Goal: Task Accomplishment & Management: Use online tool/utility

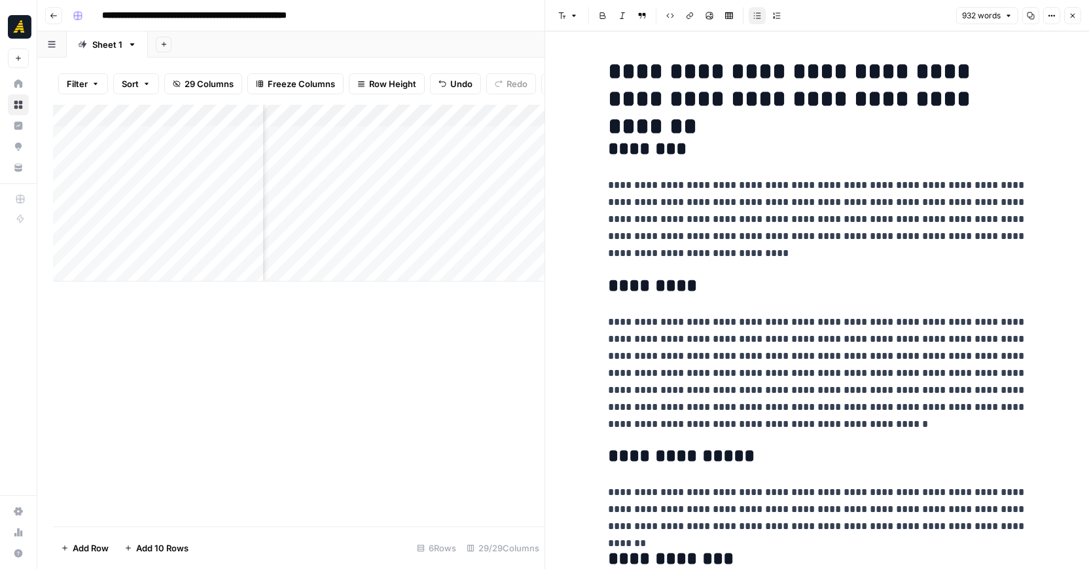
click at [488, 419] on div "Add Column" at bounding box center [298, 315] width 491 height 421
click at [1070, 20] on button "Close" at bounding box center [1072, 15] width 17 height 17
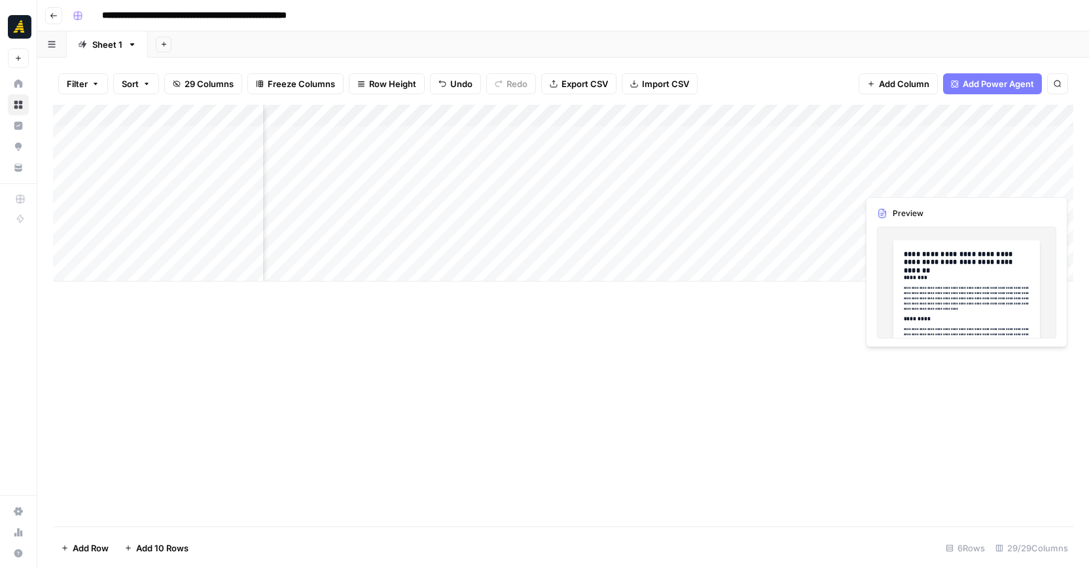
click at [946, 188] on div "Add Column" at bounding box center [563, 193] width 1020 height 177
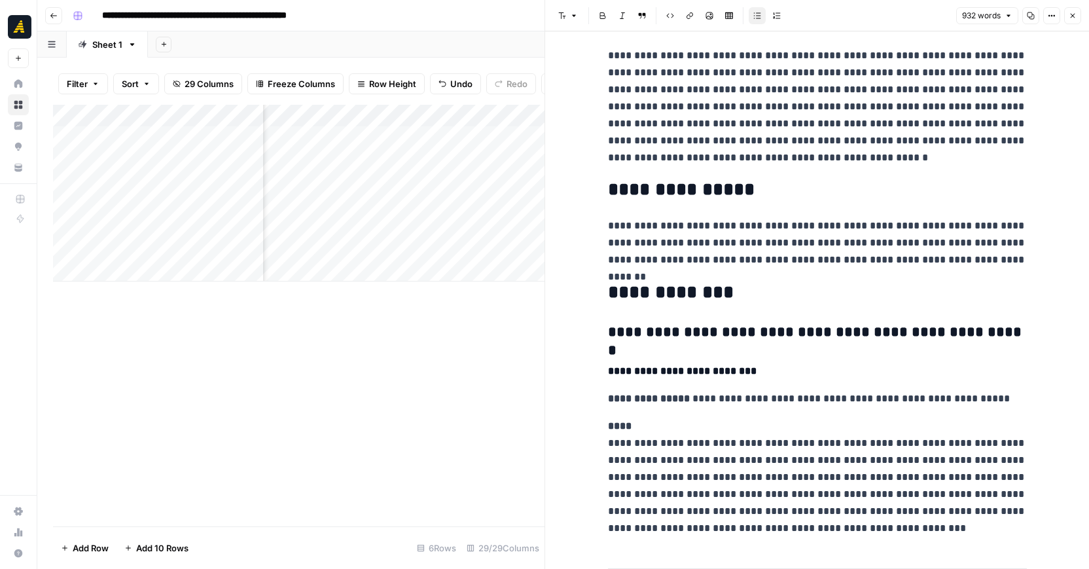
scroll to position [301, 0]
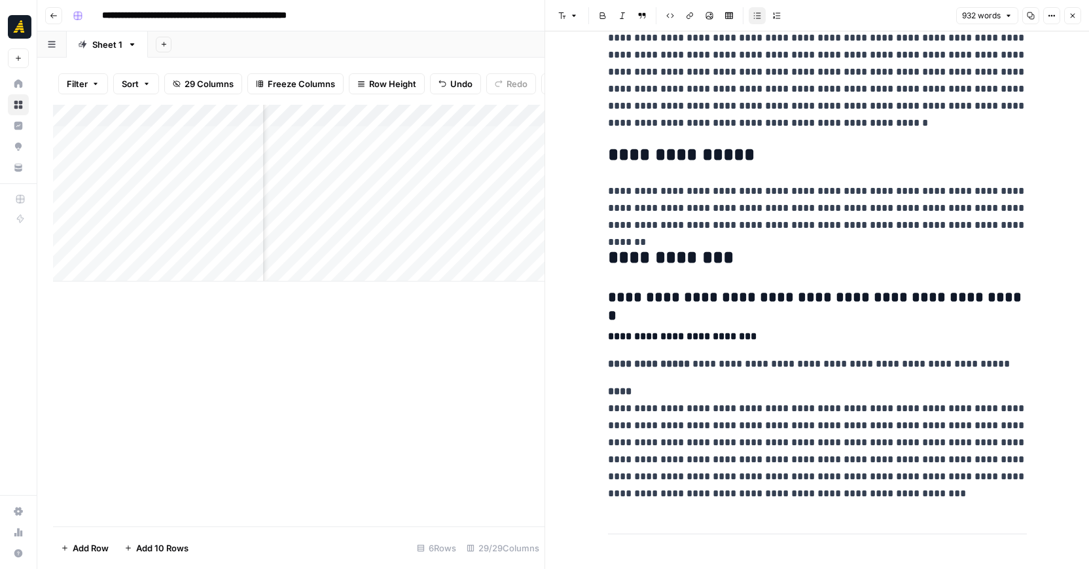
click at [505, 383] on div "Add Column" at bounding box center [298, 315] width 491 height 421
click at [1078, 15] on button "Close" at bounding box center [1072, 15] width 17 height 17
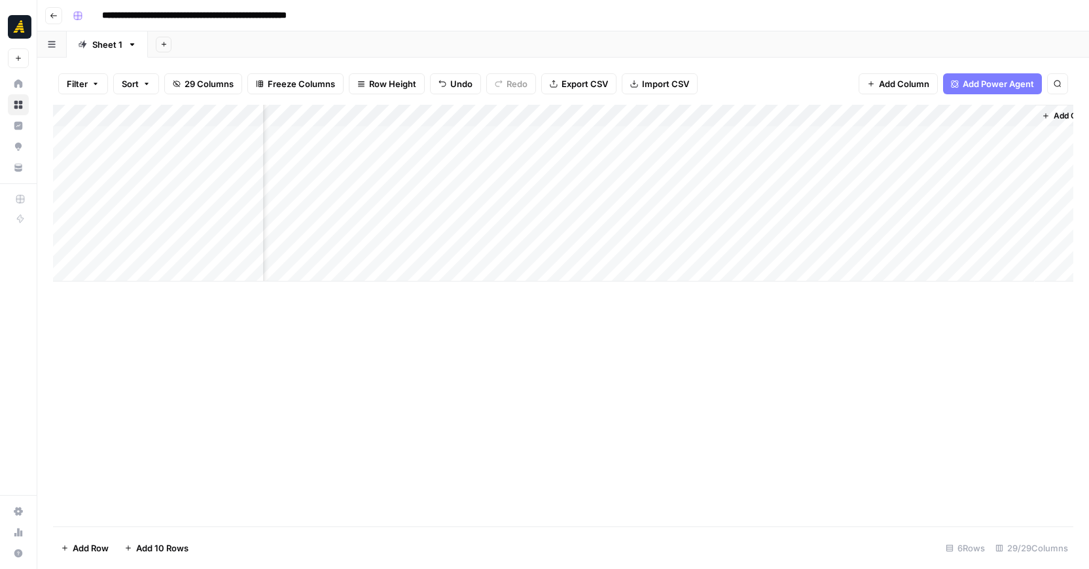
scroll to position [0, 3717]
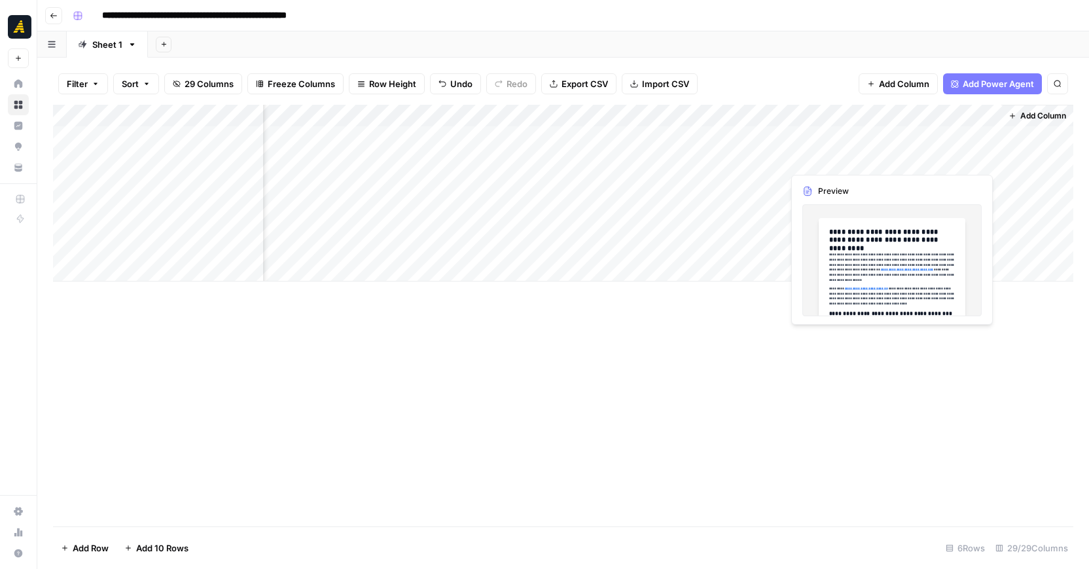
click at [917, 164] on div "Add Column" at bounding box center [563, 193] width 1020 height 177
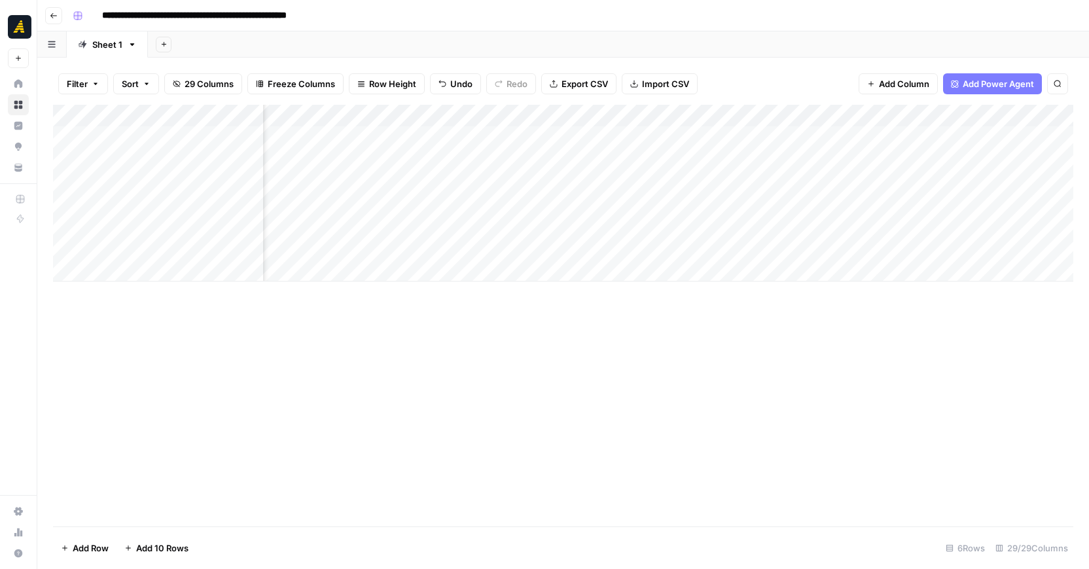
scroll to position [0, 2662]
click at [395, 179] on div "Add Column" at bounding box center [563, 193] width 1020 height 177
click at [542, 182] on div "Add Column" at bounding box center [563, 193] width 1020 height 177
click at [370, 180] on div "Add Column" at bounding box center [563, 193] width 1020 height 177
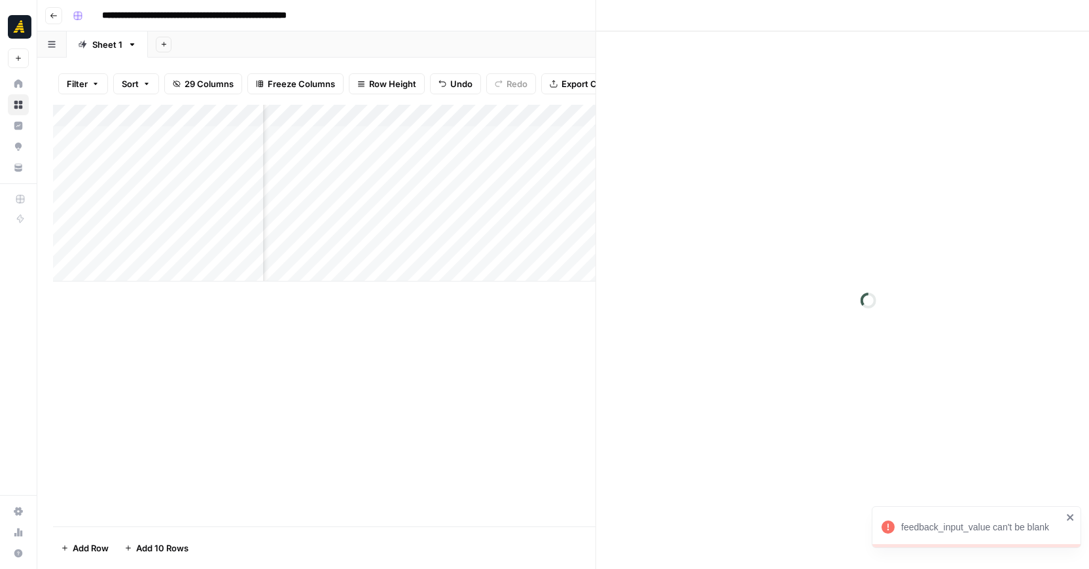
click at [370, 180] on div at bounding box center [458, 181] width 195 height 24
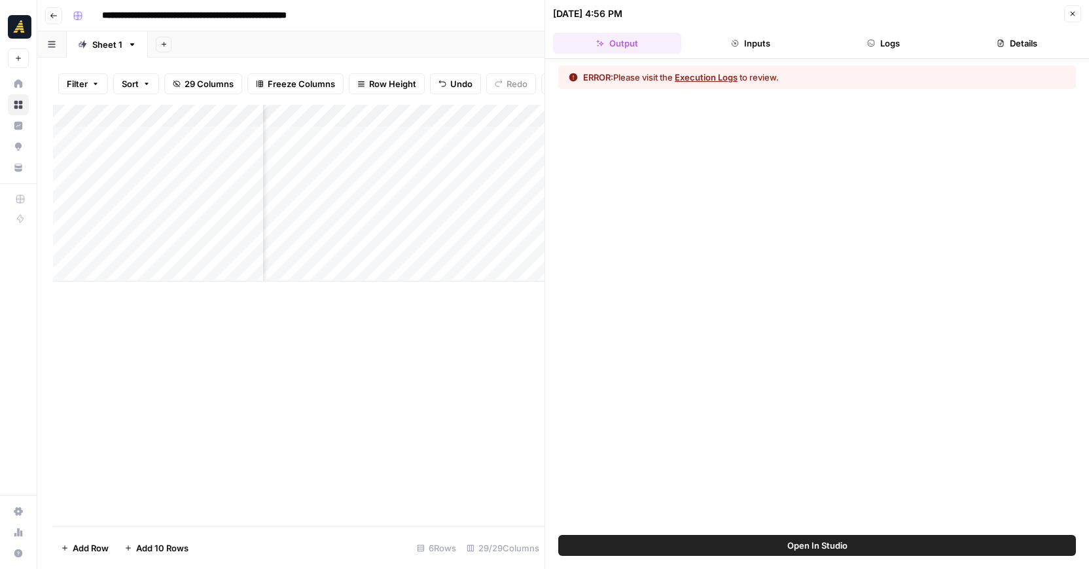
click at [445, 382] on div "Add Column" at bounding box center [298, 315] width 491 height 421
click at [660, 534] on div "ERROR: Please visit the Execution Logs to review." at bounding box center [817, 297] width 544 height 476
click at [659, 543] on button "Open In Studio" at bounding box center [817, 545] width 518 height 21
click at [1071, 15] on icon "button" at bounding box center [1073, 14] width 8 height 8
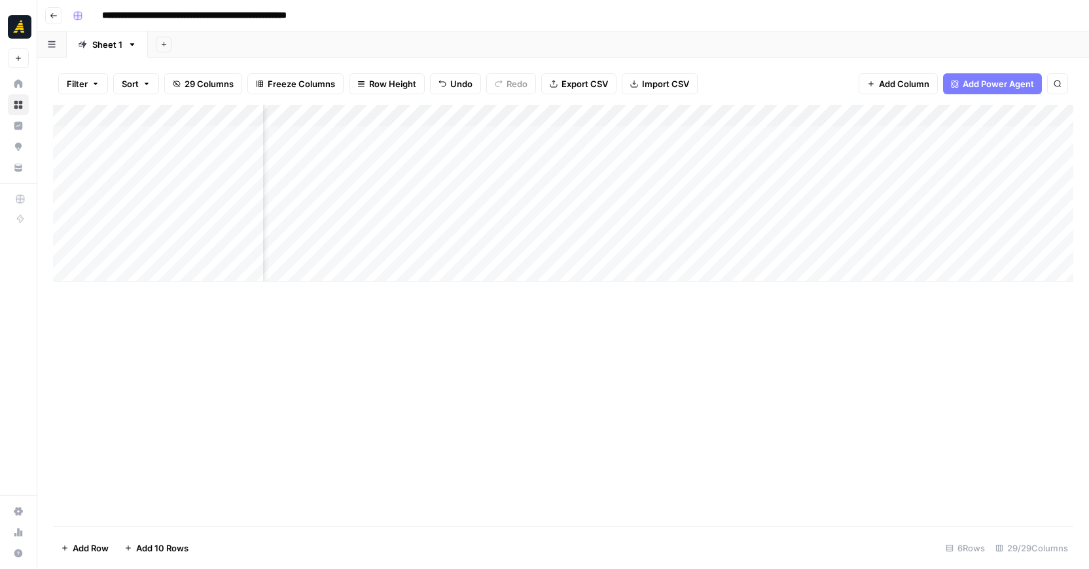
scroll to position [0, 2674]
click at [526, 183] on div "Add Column" at bounding box center [563, 193] width 1020 height 177
click at [68, 179] on div "Add Column" at bounding box center [563, 193] width 1020 height 177
click at [238, 181] on div "Add Column" at bounding box center [563, 193] width 1020 height 177
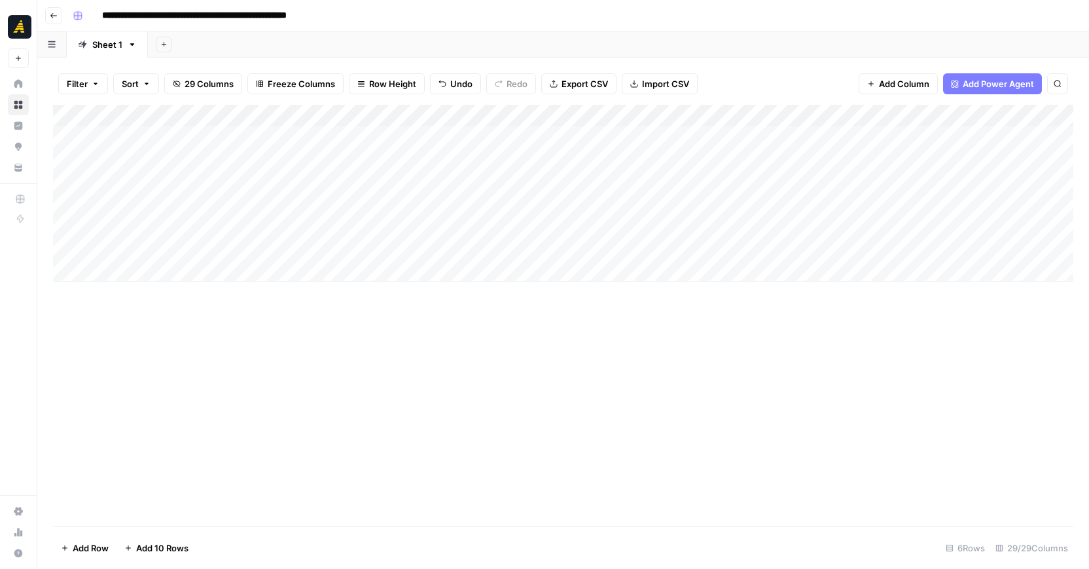
click at [238, 181] on div "Add Column" at bounding box center [563, 193] width 1020 height 177
click at [238, 181] on textarea "**********" at bounding box center [202, 182] width 209 height 18
click at [69, 178] on div "Add Column" at bounding box center [563, 193] width 1020 height 177
click at [100, 544] on span "Delete 1 Row" at bounding box center [87, 547] width 52 height 13
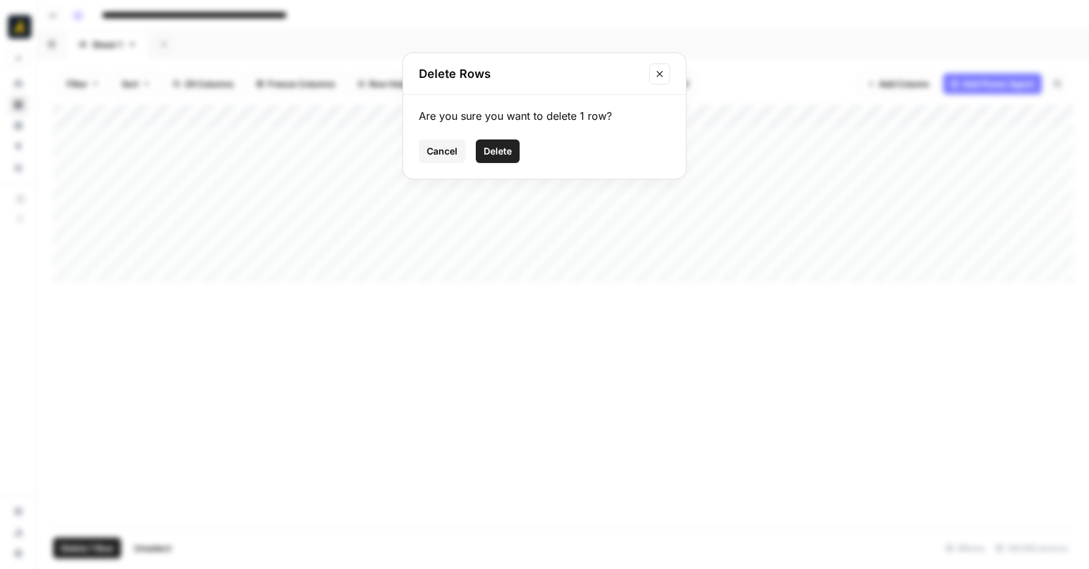
click at [508, 152] on span "Delete" at bounding box center [498, 151] width 28 height 13
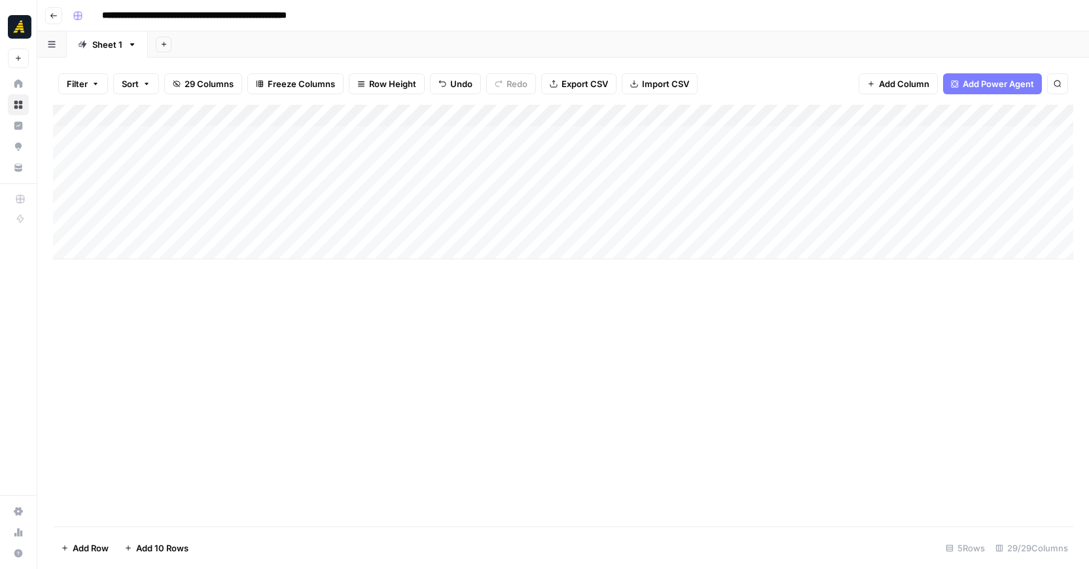
click at [213, 185] on div "Add Column" at bounding box center [563, 182] width 1020 height 154
click at [84, 180] on div "Add Column" at bounding box center [563, 182] width 1020 height 154
click at [451, 179] on div "Add Column" at bounding box center [563, 182] width 1020 height 154
click at [645, 184] on div "Add Column" at bounding box center [563, 182] width 1020 height 154
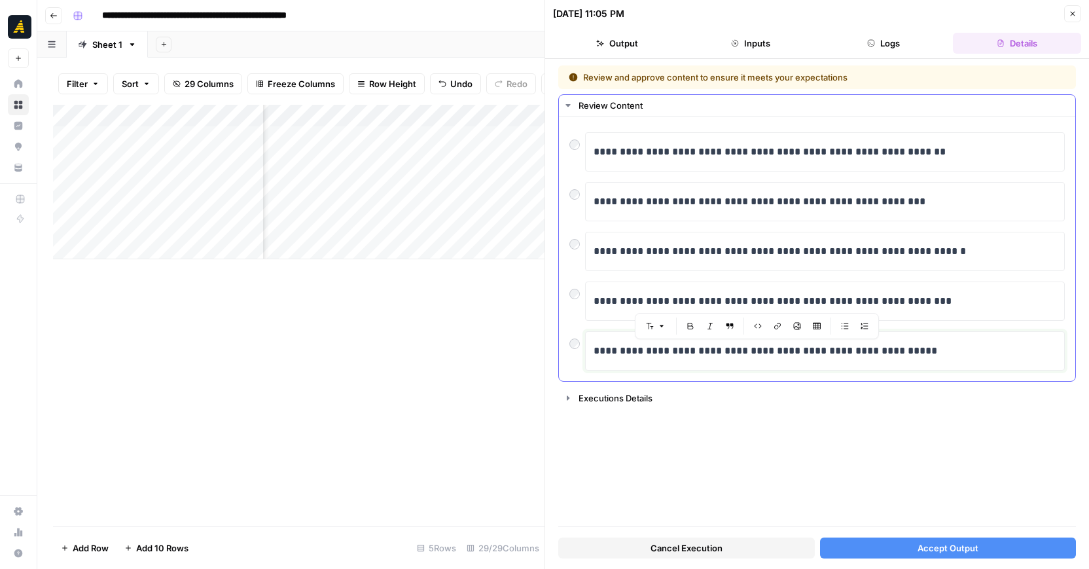
drag, startPoint x: 935, startPoint y: 348, endPoint x: 599, endPoint y: 143, distance: 393.3
click at [599, 143] on div "**********" at bounding box center [816, 251] width 495 height 238
drag, startPoint x: 590, startPoint y: 145, endPoint x: 899, endPoint y: 367, distance: 379.8
click at [899, 367] on div "**********" at bounding box center [816, 251] width 495 height 238
copy div "**********"
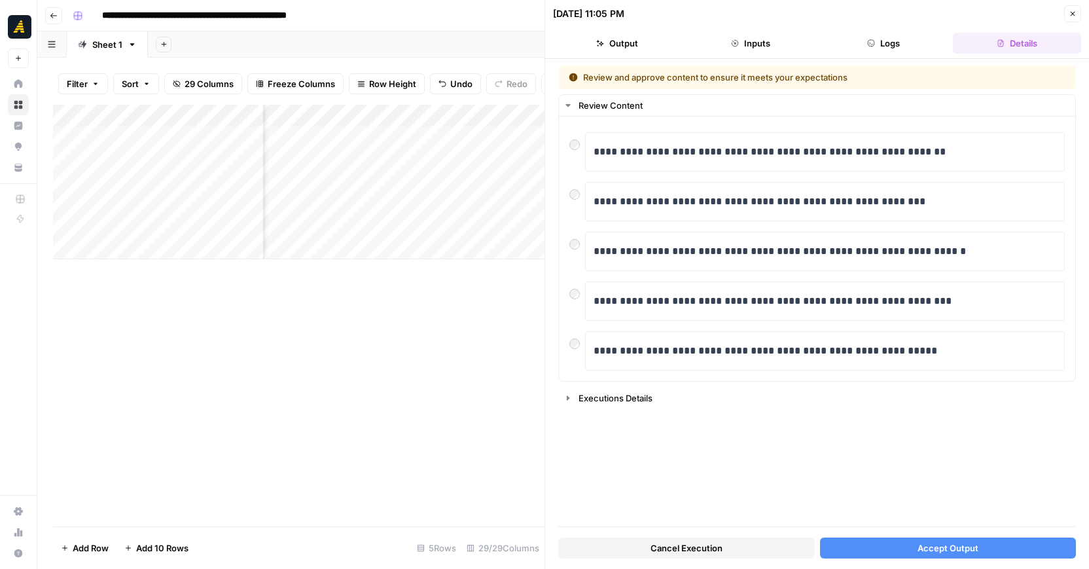
click at [961, 552] on span "Accept Output" at bounding box center [947, 547] width 61 height 13
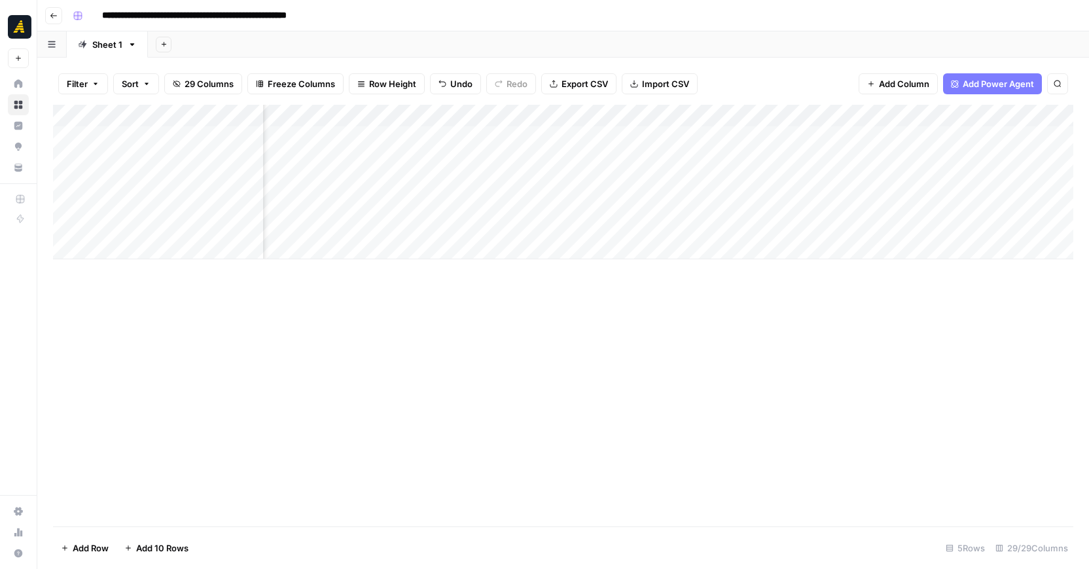
scroll to position [0, 2612]
click at [452, 183] on div "Add Column" at bounding box center [563, 182] width 1020 height 154
click at [420, 178] on div "Add Column" at bounding box center [563, 182] width 1020 height 154
click at [420, 178] on div at bounding box center [508, 181] width 195 height 24
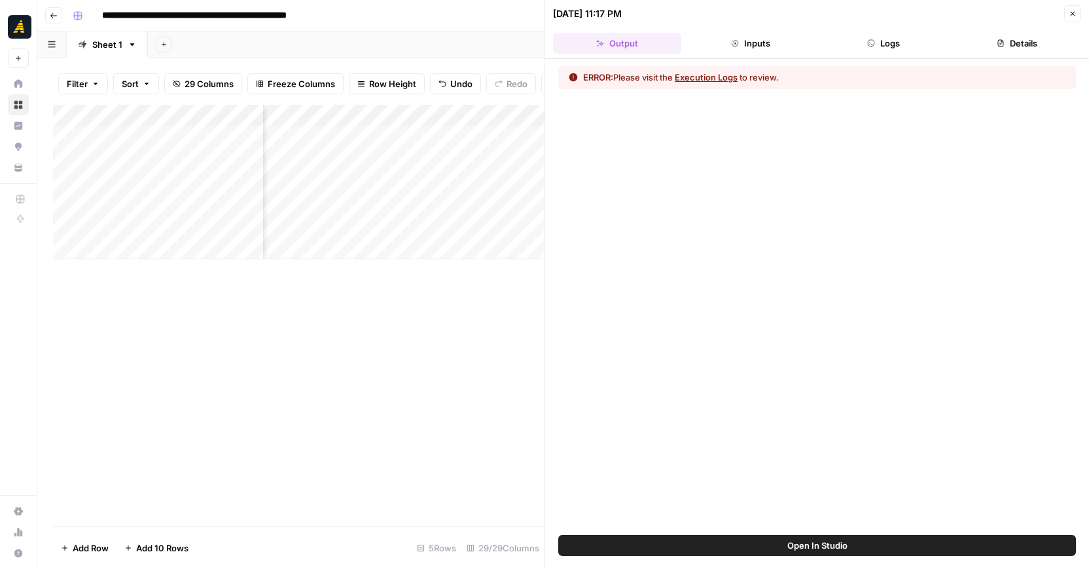
click at [647, 47] on button "Output" at bounding box center [617, 43] width 128 height 21
click at [645, 77] on div "ERROR: Please visit the Execution Logs to review." at bounding box center [681, 77] width 196 height 13
click at [709, 77] on button "Execution Logs" at bounding box center [706, 77] width 63 height 13
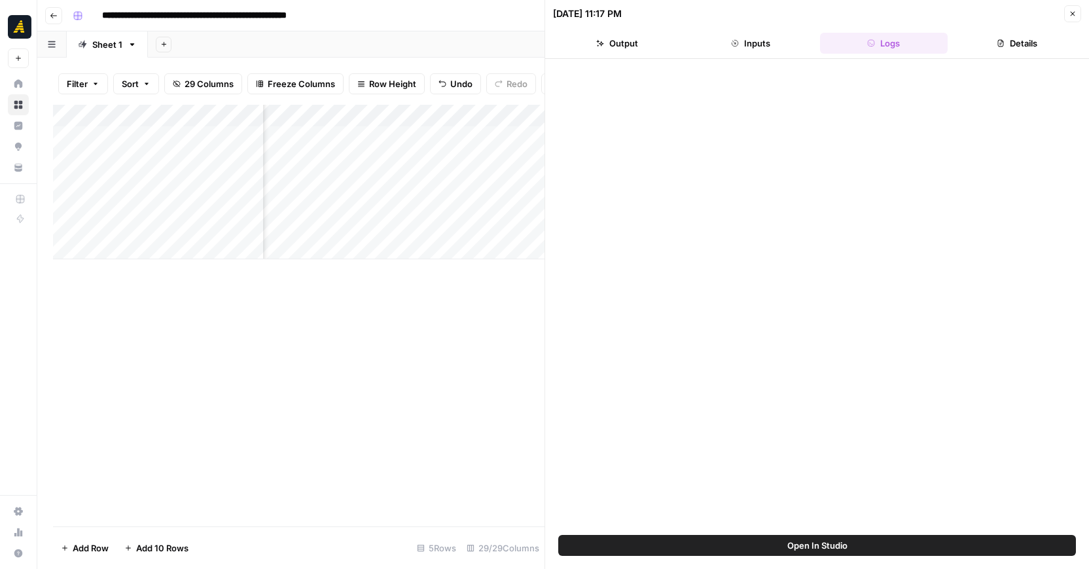
click at [1005, 46] on button "Details" at bounding box center [1017, 43] width 128 height 21
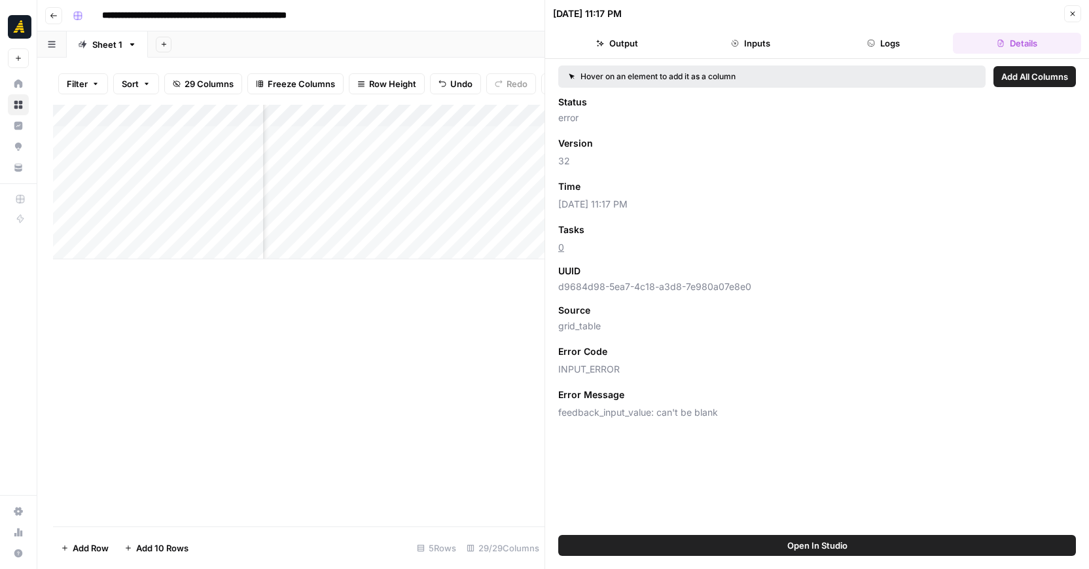
click at [905, 36] on button "Logs" at bounding box center [884, 43] width 128 height 21
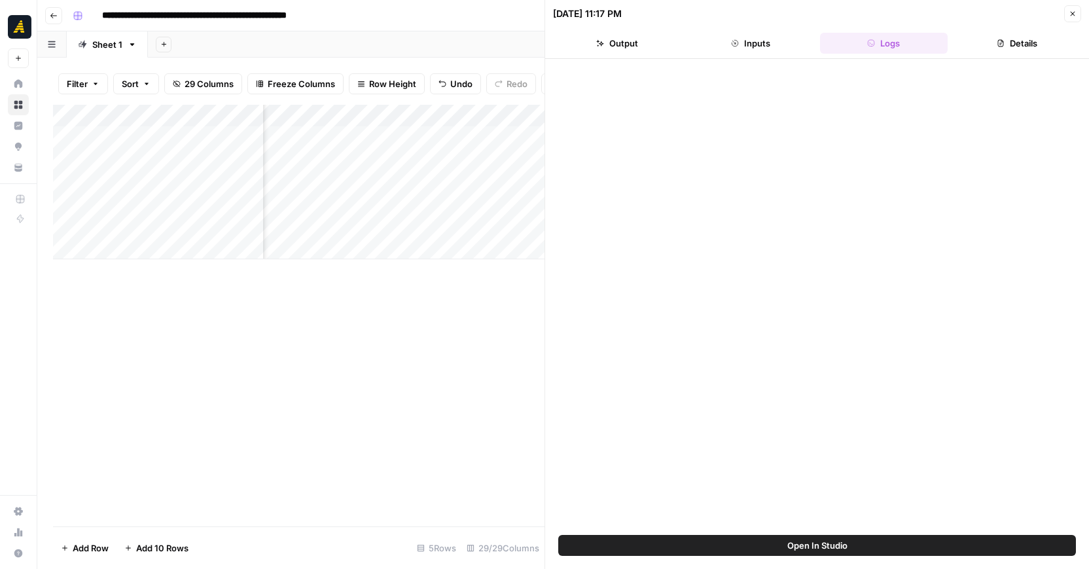
click at [794, 541] on span "Open In Studio" at bounding box center [817, 545] width 60 height 13
click at [1073, 12] on icon "button" at bounding box center [1073, 14] width 5 height 5
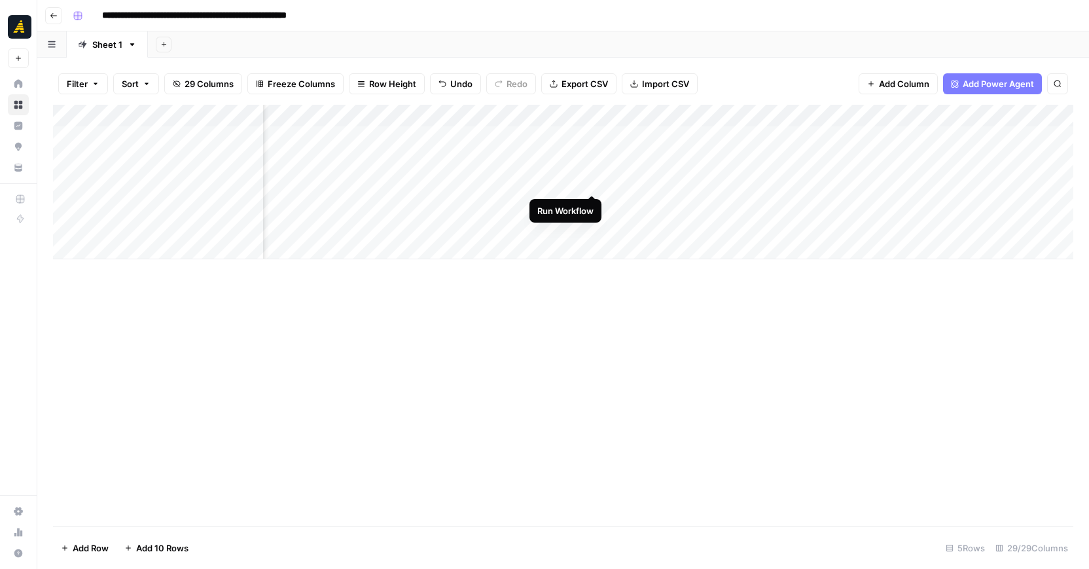
click at [594, 181] on div "Add Column" at bounding box center [563, 182] width 1020 height 154
click at [447, 183] on div "Add Column" at bounding box center [563, 182] width 1020 height 154
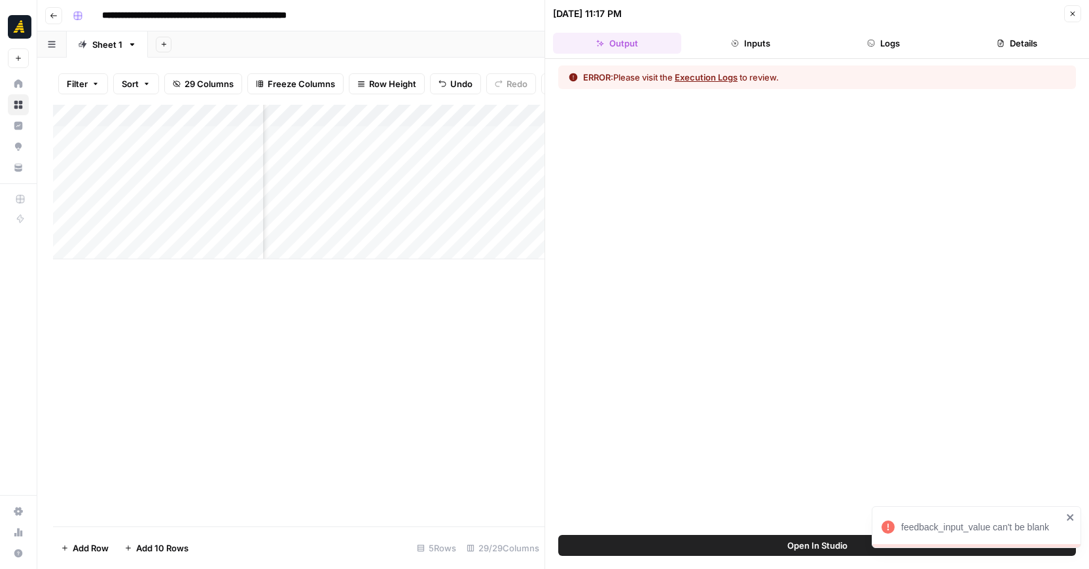
click at [740, 542] on button "Open In Studio" at bounding box center [817, 545] width 518 height 21
click at [1071, 13] on icon "button" at bounding box center [1073, 14] width 8 height 8
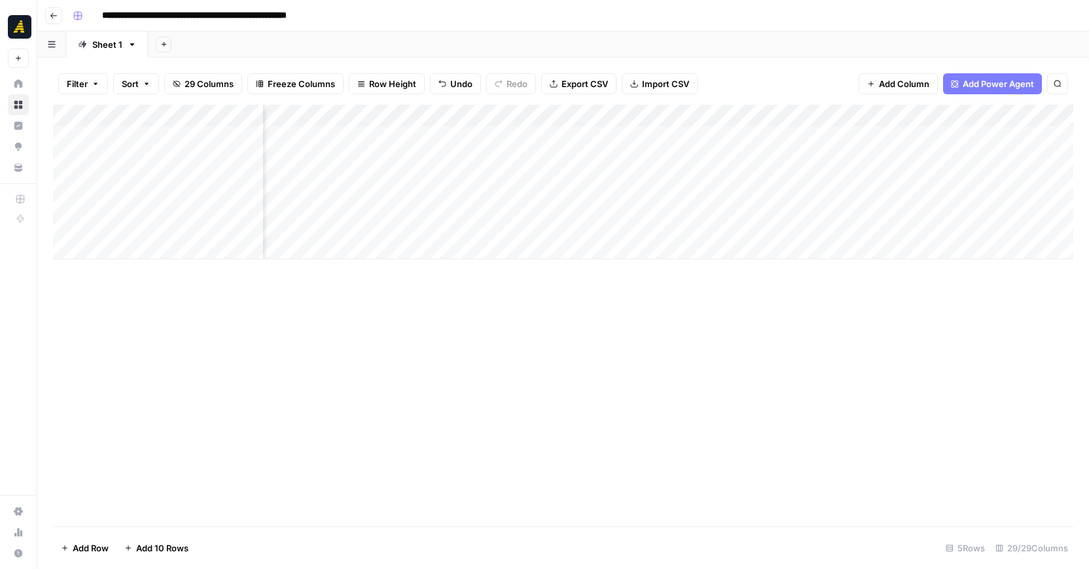
scroll to position [0, 990]
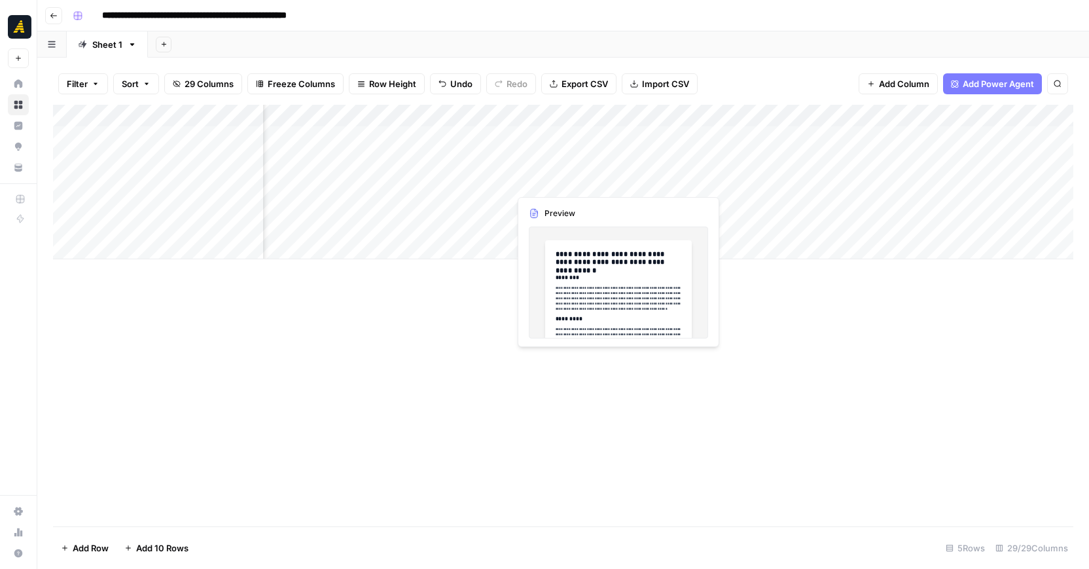
click at [525, 179] on div "Add Column" at bounding box center [563, 182] width 1020 height 154
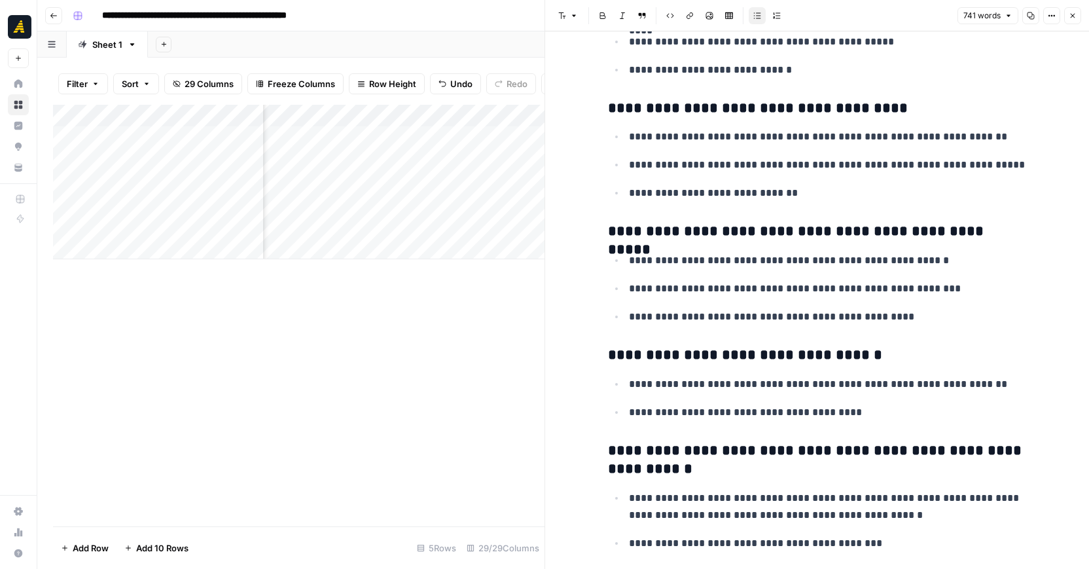
scroll to position [2863, 0]
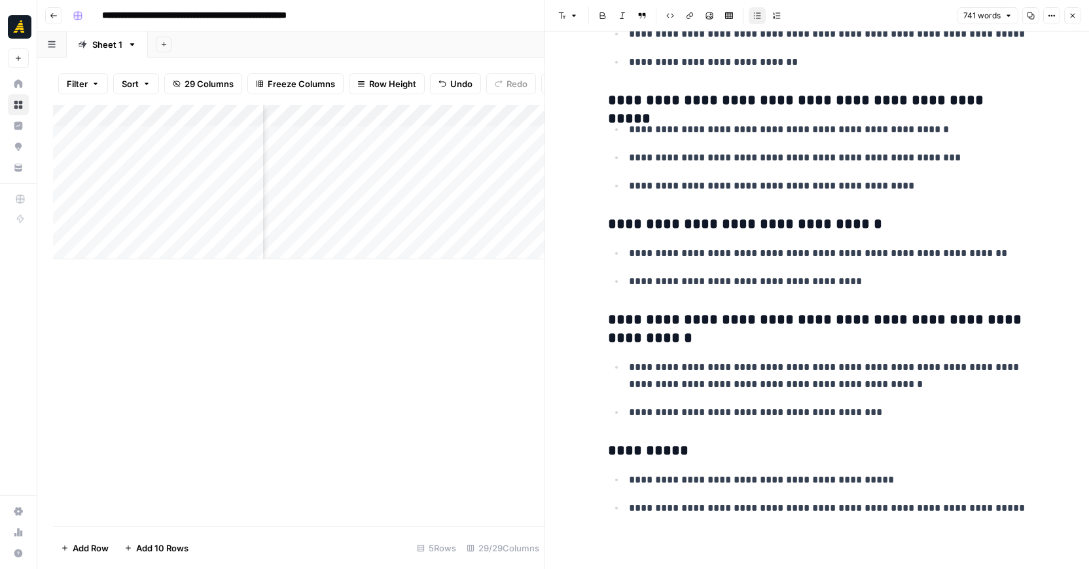
click at [372, 308] on div "Add Column" at bounding box center [298, 315] width 491 height 421
click at [1076, 12] on icon "button" at bounding box center [1073, 16] width 8 height 8
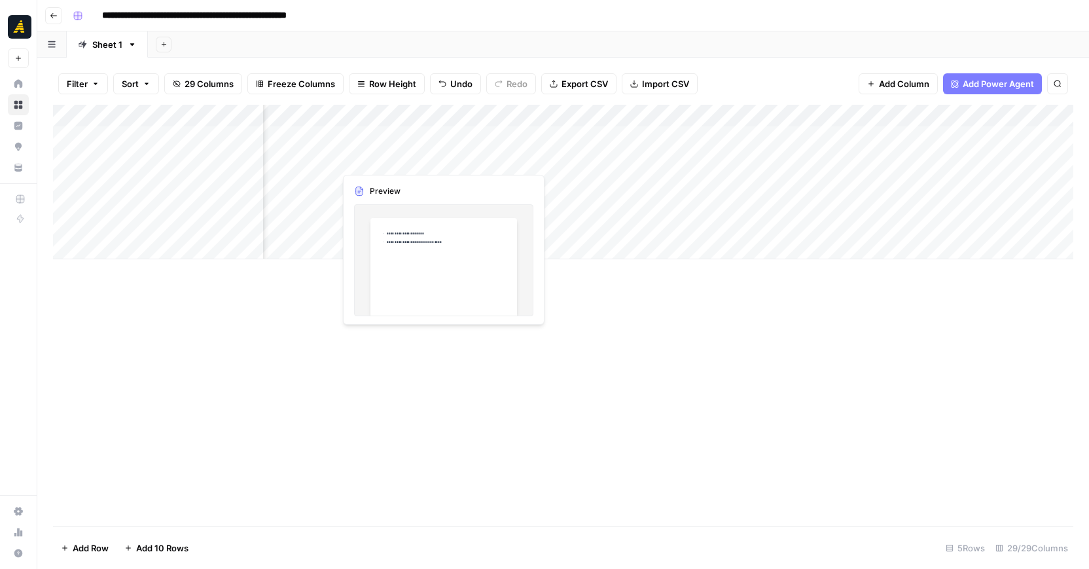
scroll to position [0, 584]
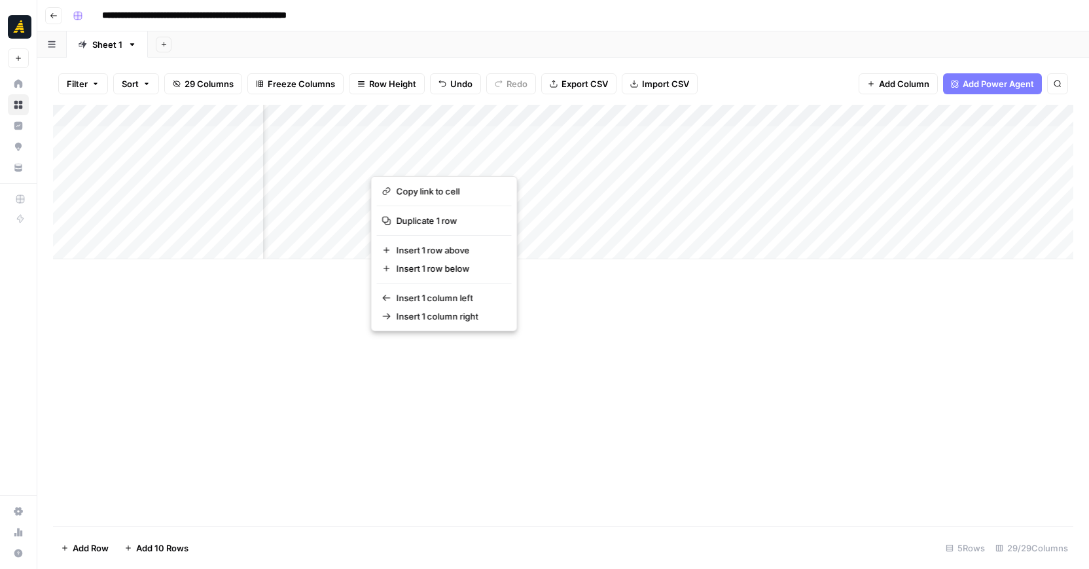
click at [446, 154] on button "button" at bounding box center [453, 159] width 164 height 23
click at [573, 367] on div "Add Column" at bounding box center [563, 315] width 1020 height 421
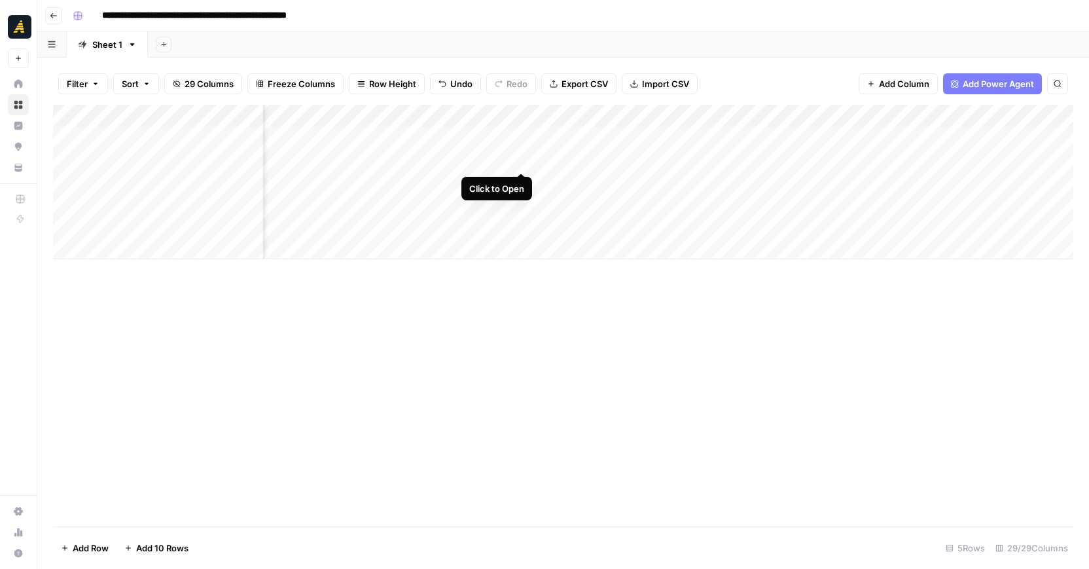
click at [521, 155] on div "Add Column" at bounding box center [563, 182] width 1020 height 154
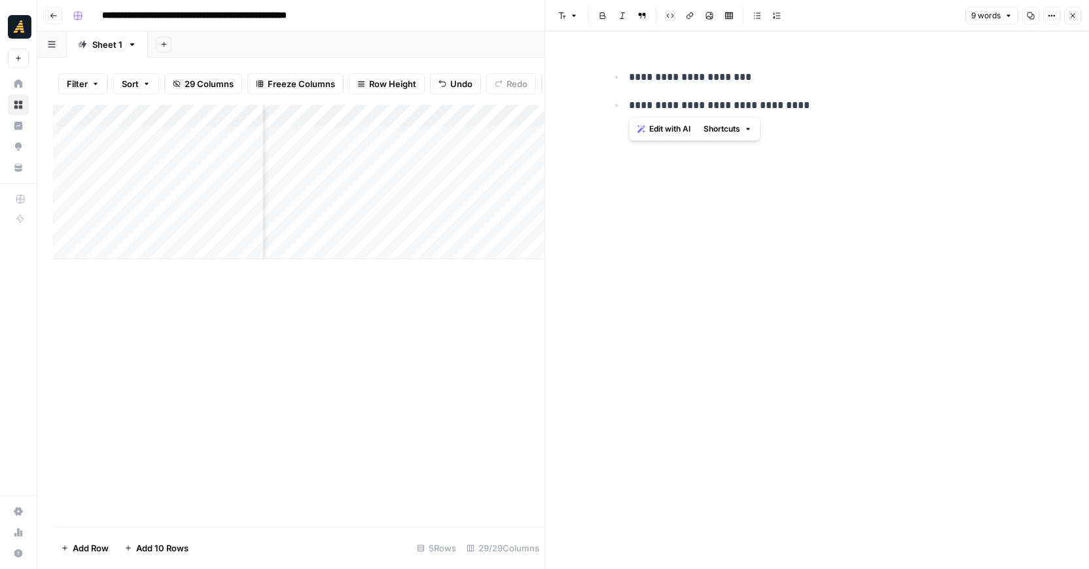
drag, startPoint x: 827, startPoint y: 116, endPoint x: 616, endPoint y: 61, distance: 217.9
click at [616, 61] on div "**********" at bounding box center [817, 88] width 435 height 72
copy ul "**********"
click at [399, 180] on div "Add Column" at bounding box center [298, 182] width 491 height 154
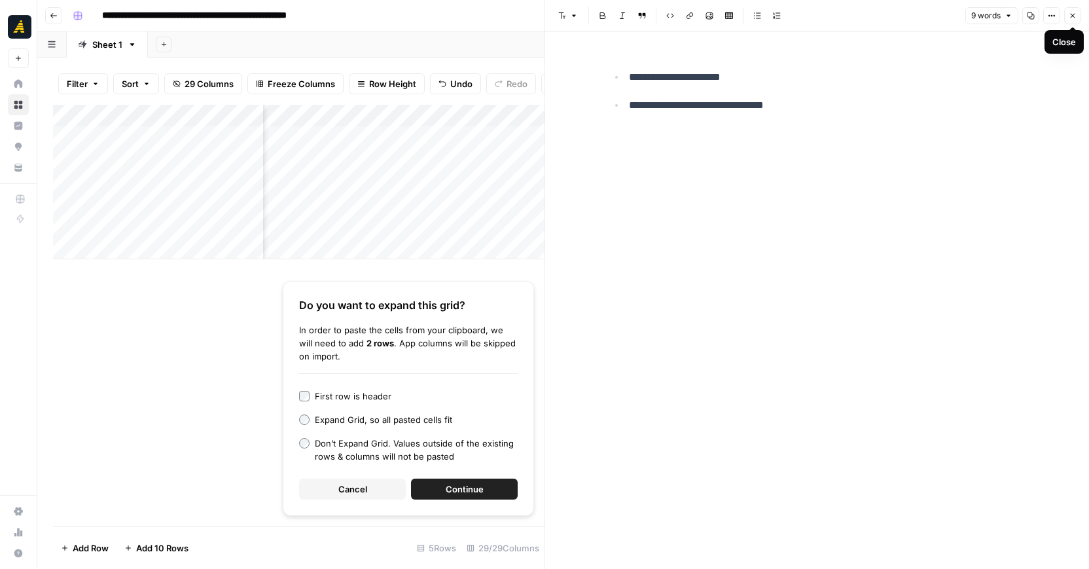
copy ul "**********"
click at [1066, 10] on button "Close" at bounding box center [1072, 15] width 17 height 17
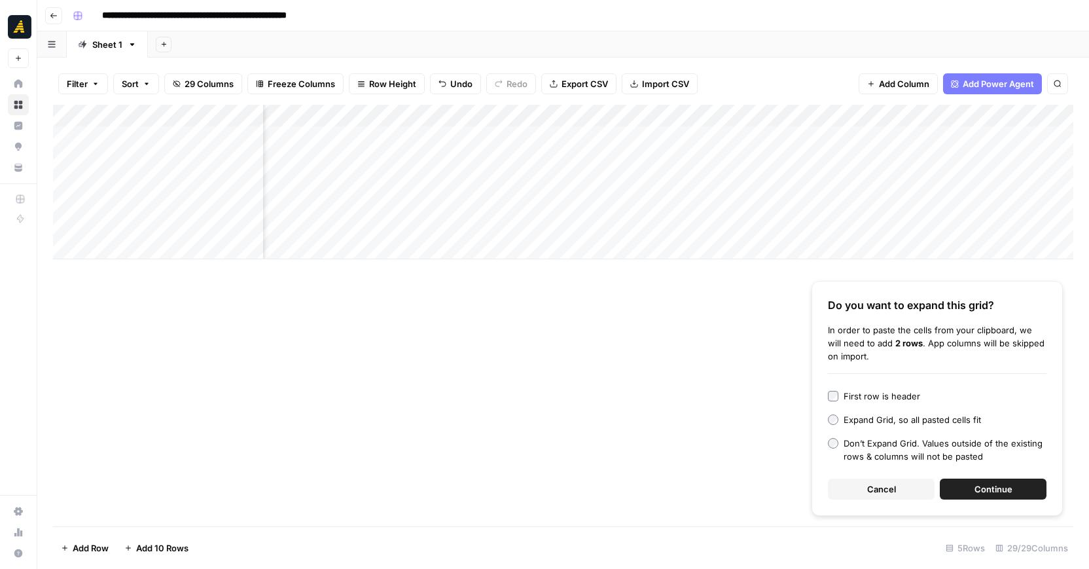
click at [416, 173] on div "Add Column" at bounding box center [563, 182] width 1020 height 154
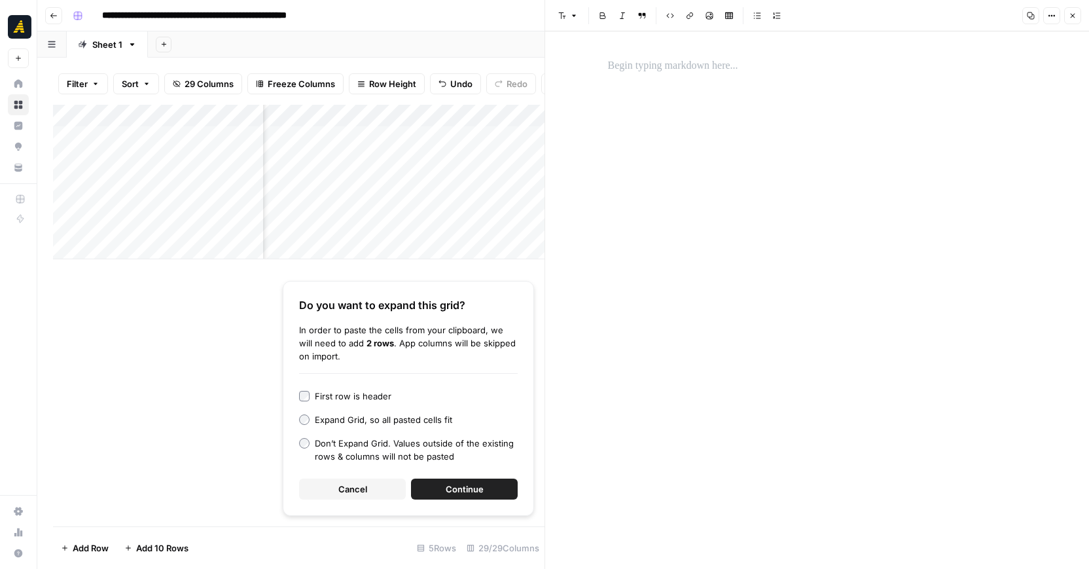
click at [680, 132] on div at bounding box center [817, 299] width 435 height 537
click at [672, 68] on p at bounding box center [817, 66] width 419 height 17
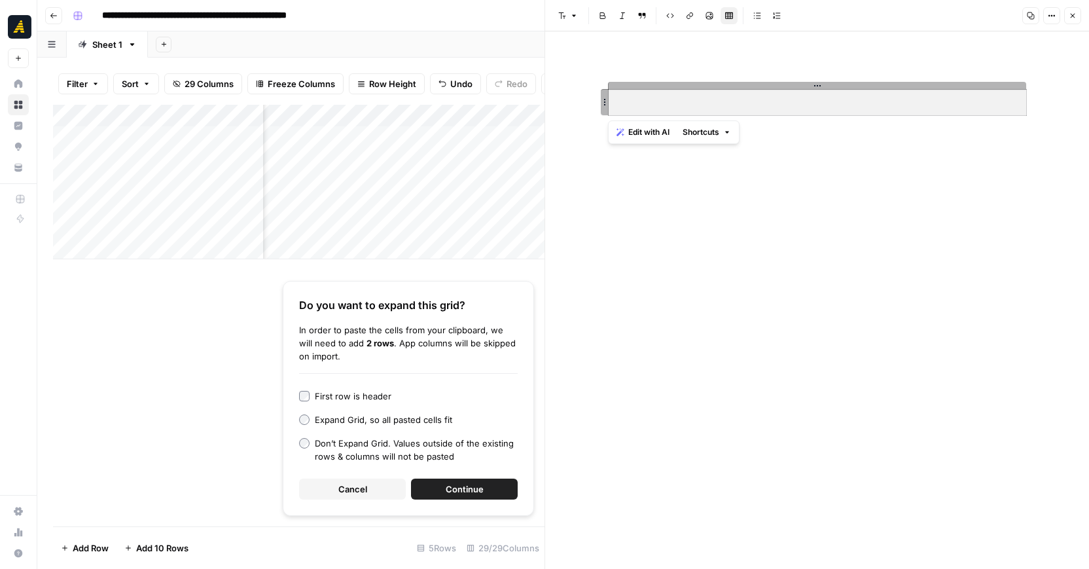
click at [762, 194] on div at bounding box center [817, 299] width 435 height 537
drag, startPoint x: 1065, startPoint y: 134, endPoint x: 1042, endPoint y: 129, distance: 23.4
click at [1042, 129] on div "New Text" at bounding box center [817, 299] width 544 height 537
click at [371, 488] on button "Cancel" at bounding box center [352, 488] width 107 height 21
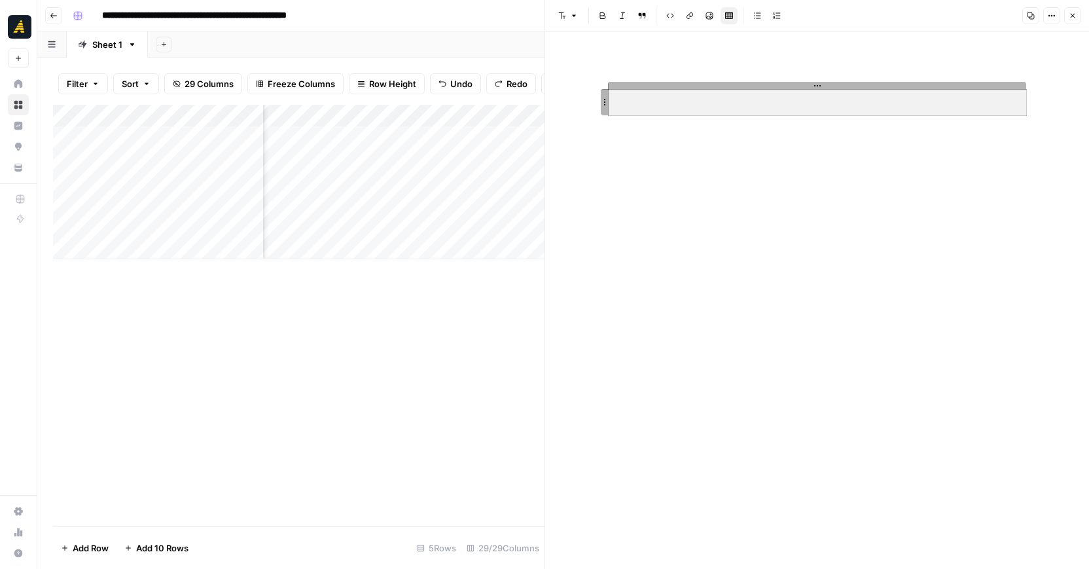
click at [425, 347] on div "Add Column" at bounding box center [298, 315] width 491 height 421
click at [420, 183] on div "Add Column" at bounding box center [298, 182] width 491 height 154
drag, startPoint x: 984, startPoint y: 84, endPoint x: 865, endPoint y: 135, distance: 129.3
drag, startPoint x: 605, startPoint y: 99, endPoint x: 732, endPoint y: 94, distance: 126.4
click at [1071, 15] on icon "button" at bounding box center [1073, 16] width 8 height 8
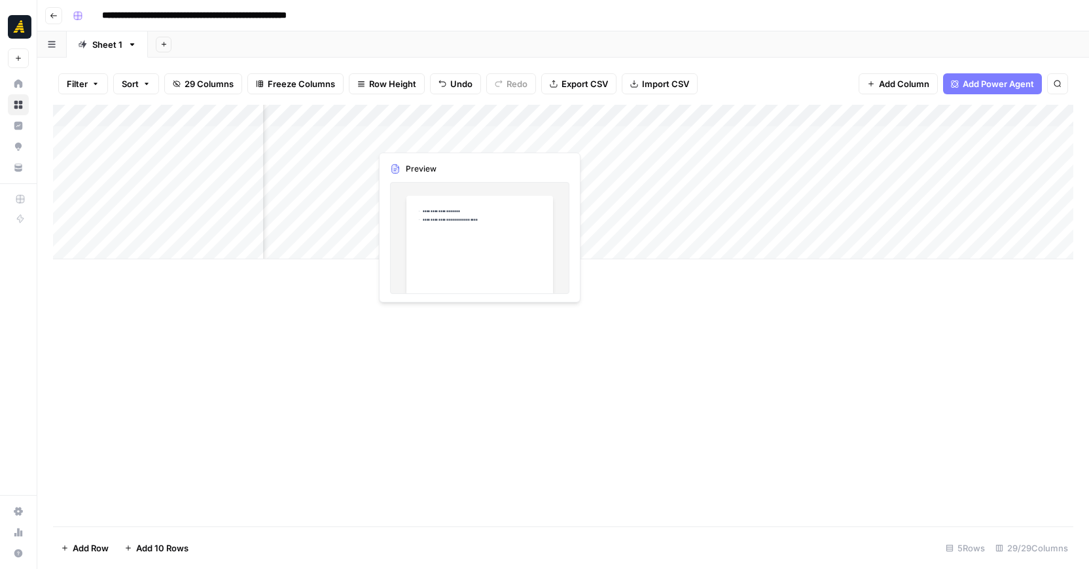
click at [485, 134] on div "Add Column" at bounding box center [563, 182] width 1020 height 154
click at [522, 136] on div "Add Column" at bounding box center [563, 182] width 1020 height 154
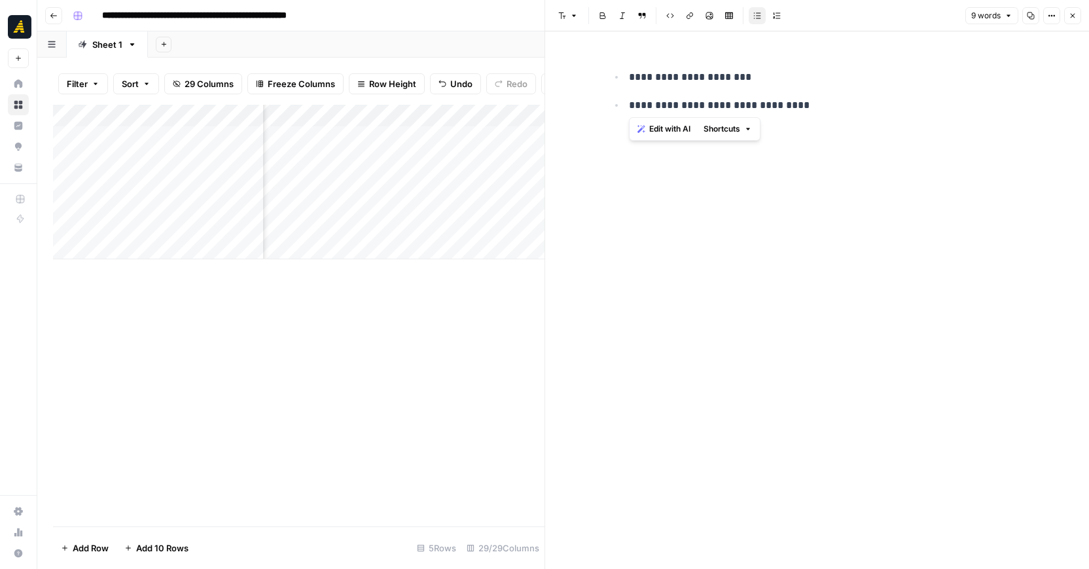
drag, startPoint x: 630, startPoint y: 77, endPoint x: 827, endPoint y: 111, distance: 200.4
click at [827, 111] on ul "**********" at bounding box center [817, 91] width 419 height 46
copy ul "**********"
click at [444, 156] on div "Add Column" at bounding box center [298, 182] width 491 height 154
click at [1073, 14] on icon "button" at bounding box center [1073, 16] width 8 height 8
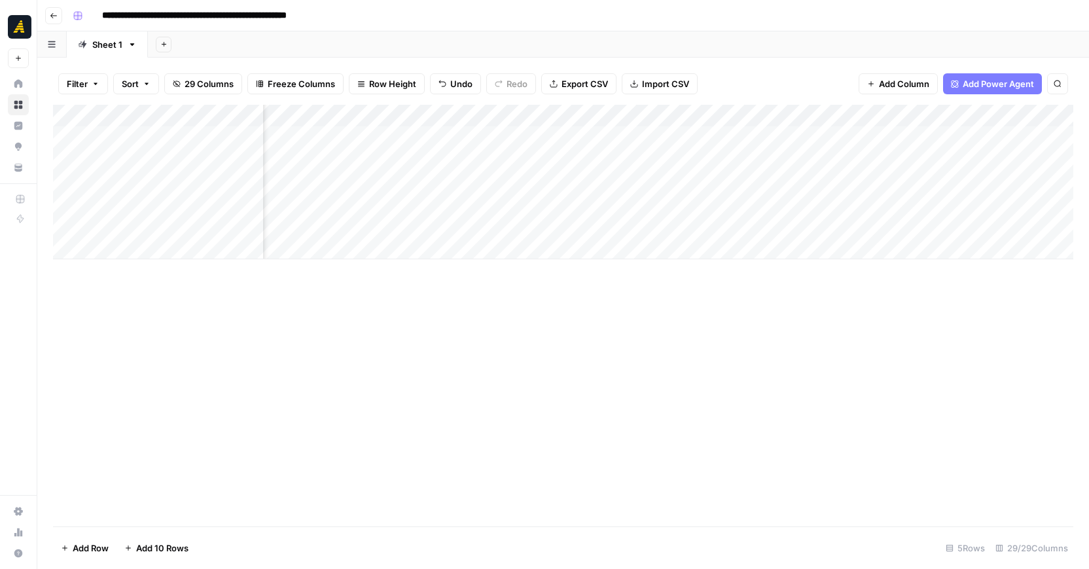
scroll to position [0, 677]
click at [400, 185] on div "Add Column" at bounding box center [563, 182] width 1020 height 154
click at [427, 183] on div "Add Column" at bounding box center [563, 182] width 1020 height 154
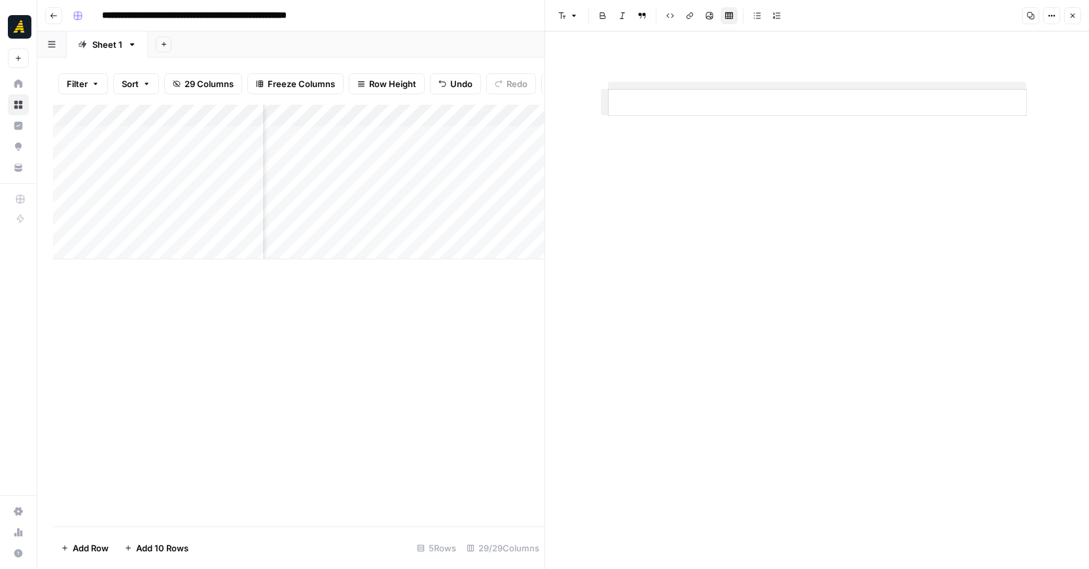
click at [746, 108] on p at bounding box center [817, 102] width 407 height 15
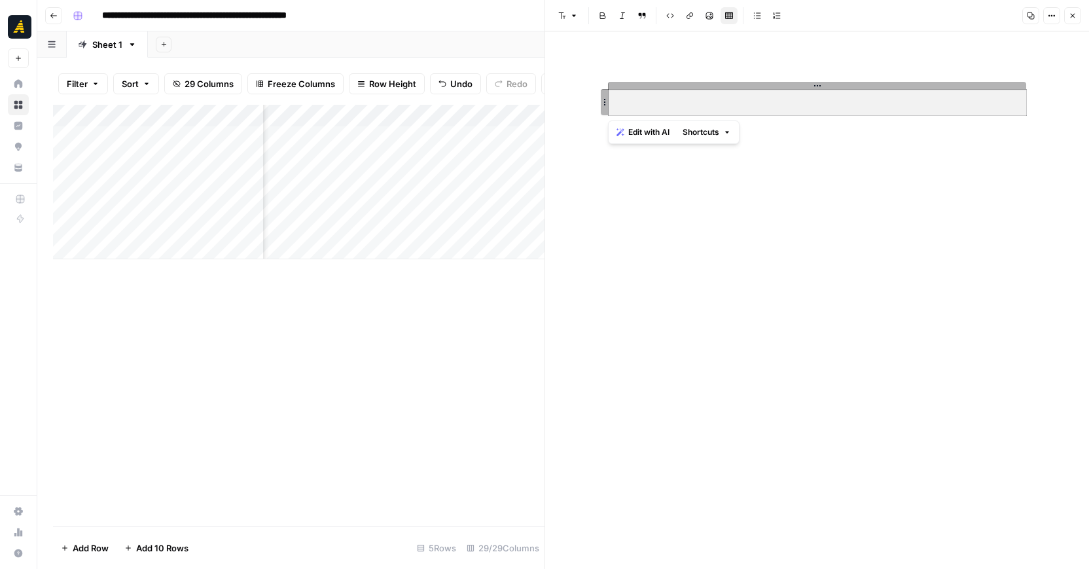
drag, startPoint x: 675, startPoint y: 84, endPoint x: 683, endPoint y: 148, distance: 64.6
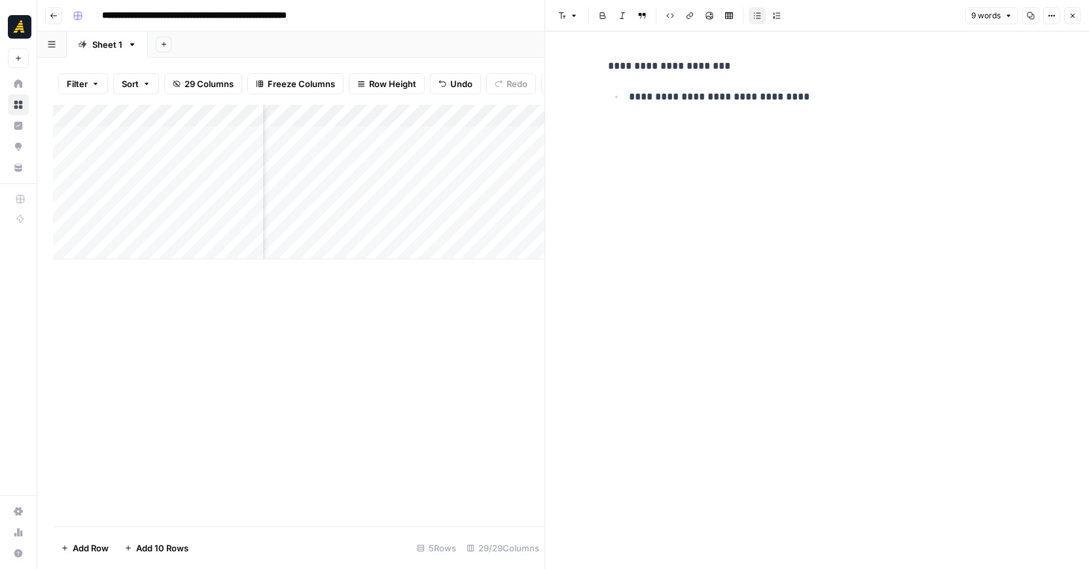
click at [606, 65] on div "**********" at bounding box center [817, 83] width 435 height 63
click at [758, 16] on icon "button" at bounding box center [757, 16] width 8 height 8
click at [648, 109] on p "**********" at bounding box center [828, 105] width 398 height 17
click at [0, 0] on lt-strong "***" at bounding box center [0, 0] width 0 height 0
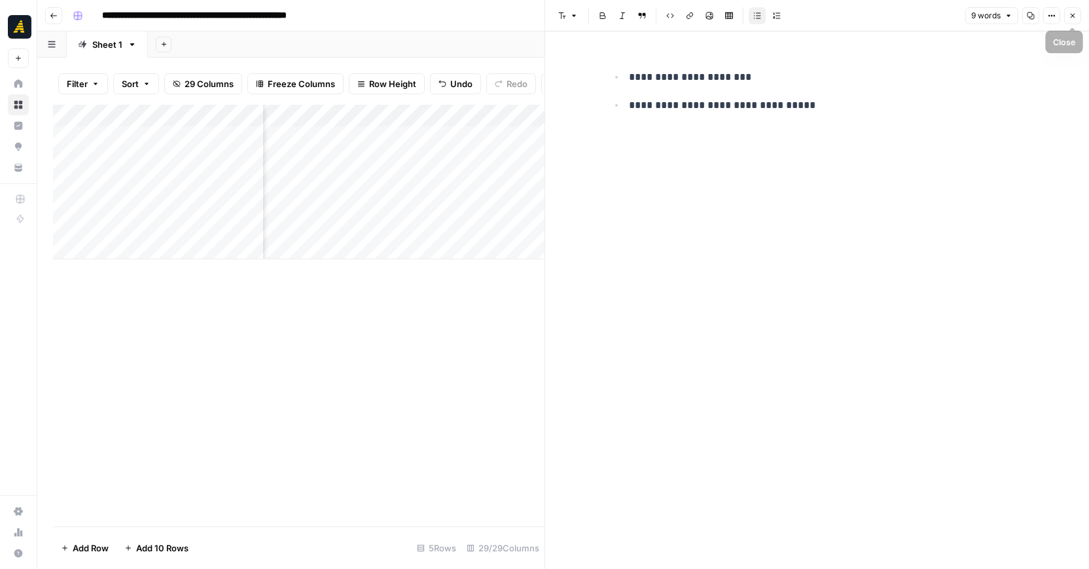
click at [1073, 13] on icon "button" at bounding box center [1073, 16] width 8 height 8
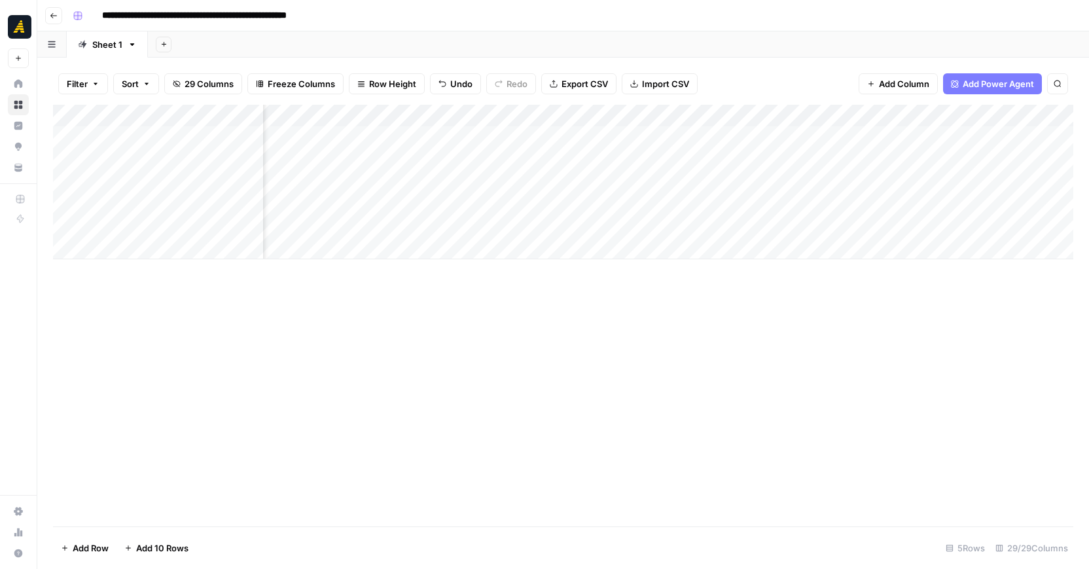
click at [385, 162] on div "Add Column" at bounding box center [563, 182] width 1020 height 154
click at [428, 158] on div "Add Column" at bounding box center [563, 182] width 1020 height 154
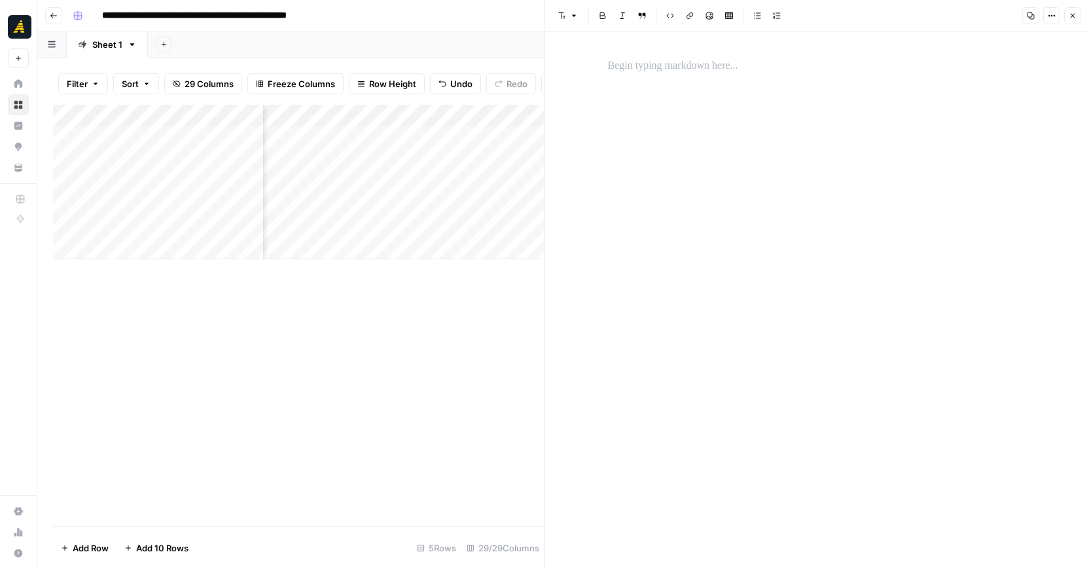
click at [732, 73] on p at bounding box center [817, 66] width 419 height 17
click at [605, 65] on div "**********" at bounding box center [817, 83] width 435 height 63
click at [758, 18] on icon "button" at bounding box center [757, 15] width 7 height 6
click at [656, 106] on p "**********" at bounding box center [828, 105] width 398 height 17
click at [0, 0] on lt-strong "***" at bounding box center [0, 0] width 0 height 0
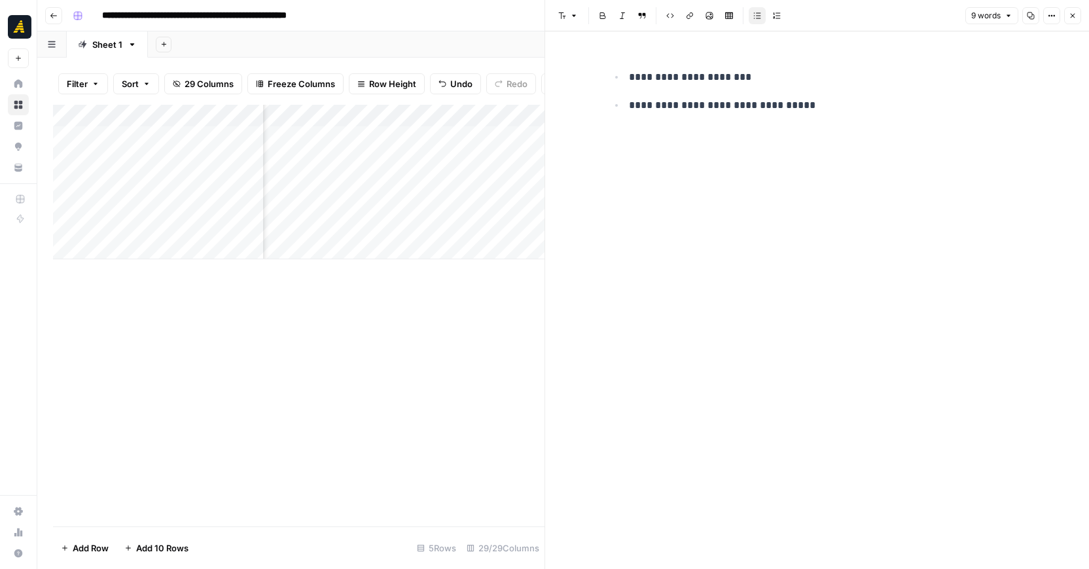
click at [1076, 16] on span "Close" at bounding box center [1076, 16] width 1 height 1
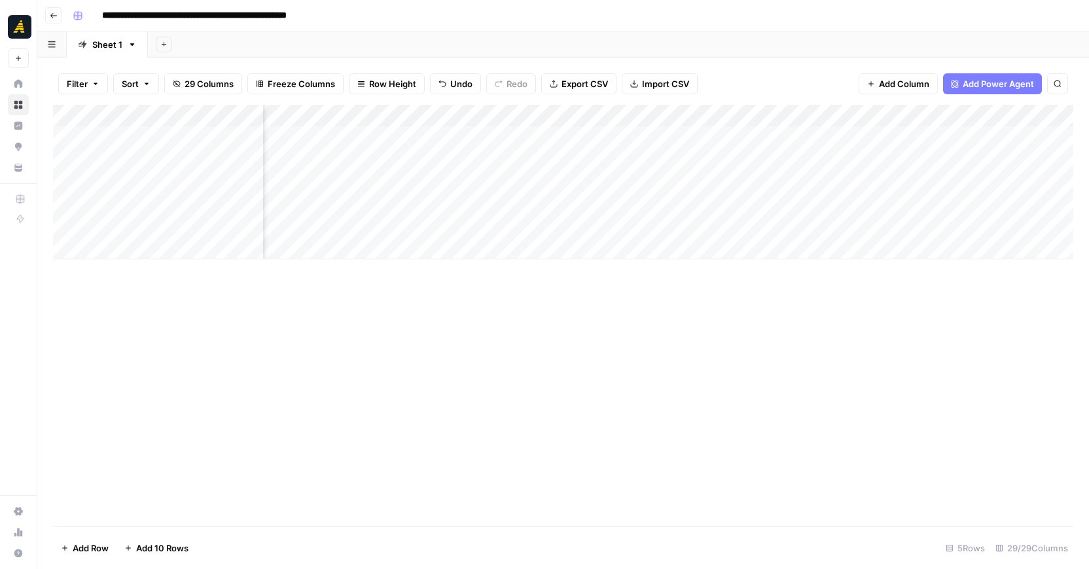
scroll to position [0, 2118]
click at [136, 180] on div "Add Column" at bounding box center [563, 182] width 1020 height 154
click at [86, 178] on div "Add Column" at bounding box center [563, 182] width 1020 height 154
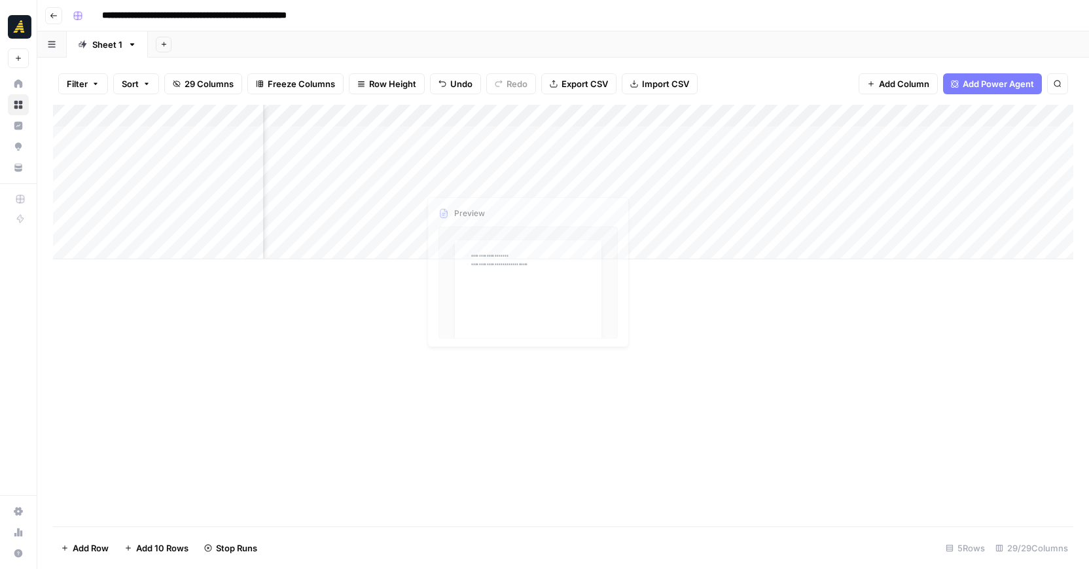
click at [634, 179] on div "Add Column" at bounding box center [563, 182] width 1020 height 154
click at [834, 181] on div "Add Column" at bounding box center [563, 182] width 1020 height 154
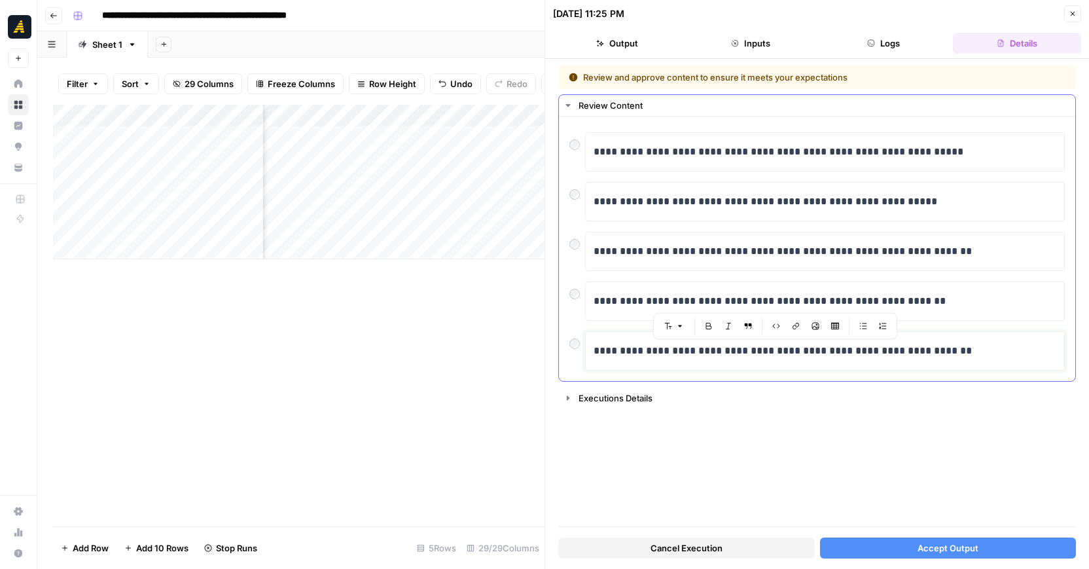
drag, startPoint x: 978, startPoint y: 355, endPoint x: 597, endPoint y: 147, distance: 433.7
click at [597, 147] on div "**********" at bounding box center [816, 251] width 495 height 238
drag, startPoint x: 593, startPoint y: 145, endPoint x: 951, endPoint y: 365, distance: 419.8
click at [951, 365] on div "**********" at bounding box center [816, 251] width 495 height 238
click at [783, 439] on div "**********" at bounding box center [817, 295] width 518 height 461
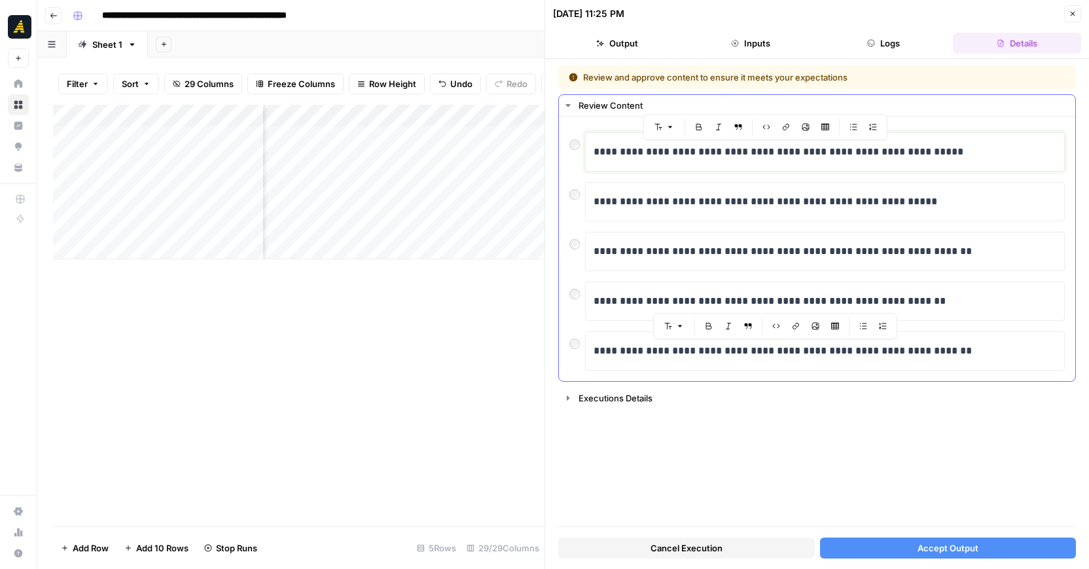
drag, startPoint x: 596, startPoint y: 150, endPoint x: 965, endPoint y: 379, distance: 434.9
click at [965, 379] on div "**********" at bounding box center [817, 248] width 516 height 264
click at [716, 434] on div "**********" at bounding box center [817, 295] width 518 height 461
drag, startPoint x: 584, startPoint y: 122, endPoint x: 968, endPoint y: 368, distance: 456.2
click at [968, 368] on div "**********" at bounding box center [817, 248] width 516 height 264
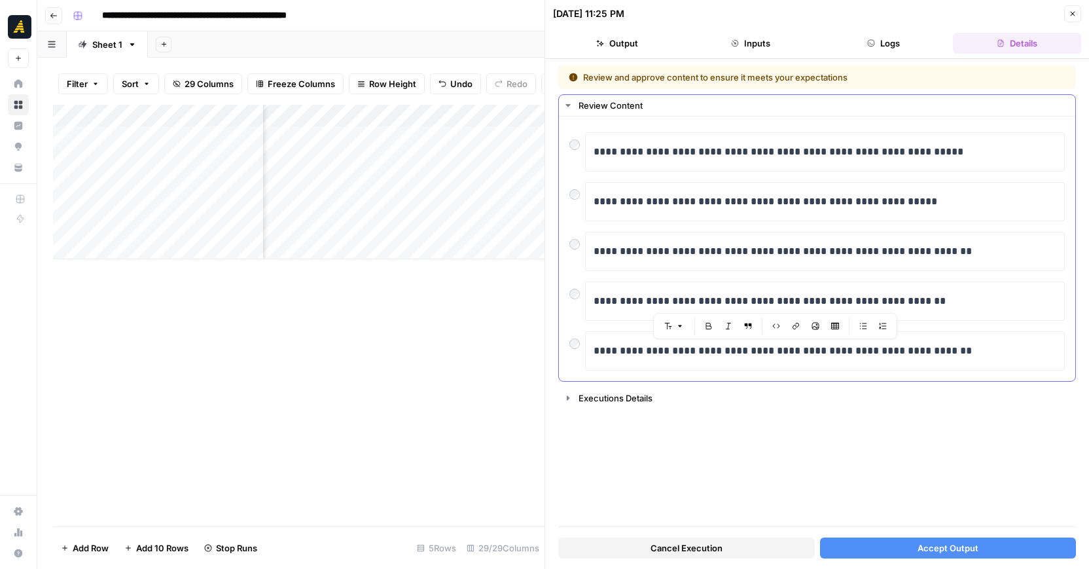
copy div "**********"
click at [916, 541] on button "Accept Output" at bounding box center [948, 547] width 257 height 21
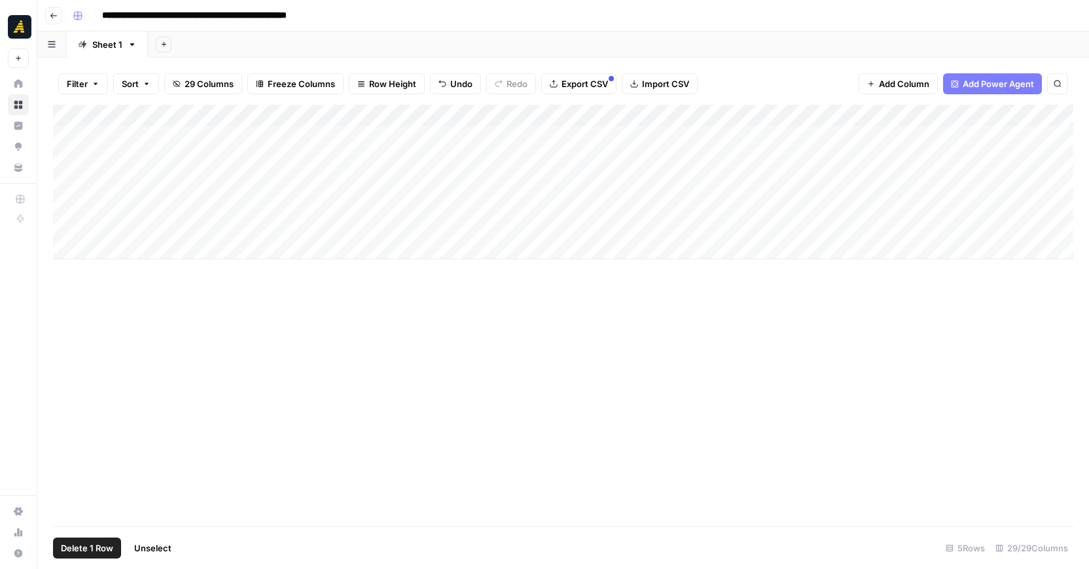
click at [67, 206] on div "Add Column" at bounding box center [563, 182] width 1020 height 154
click at [57, 204] on div "Add Column" at bounding box center [563, 182] width 1020 height 154
click at [96, 273] on div "Add Column" at bounding box center [563, 315] width 1020 height 421
click at [55, 201] on div "Add Column" at bounding box center [563, 182] width 1020 height 154
click at [187, 428] on div "Add Column" at bounding box center [563, 315] width 1020 height 421
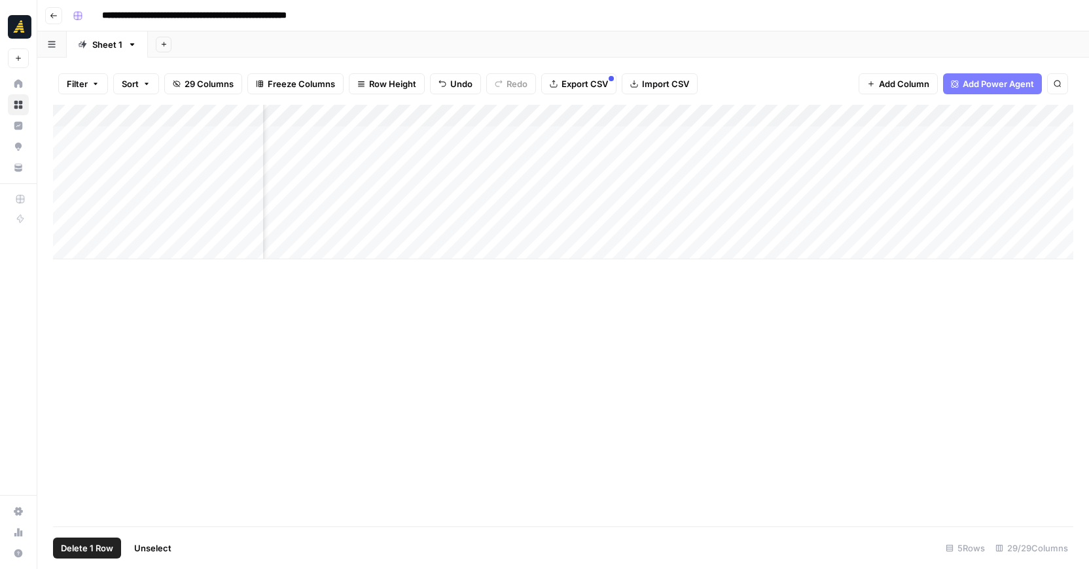
scroll to position [0, 1119]
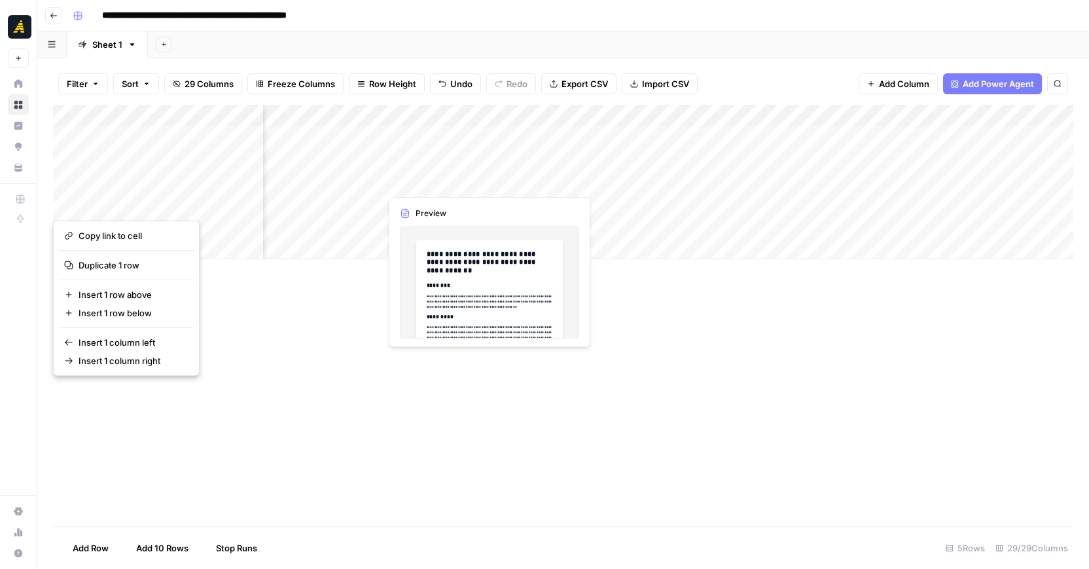
click at [427, 179] on div "Add Column" at bounding box center [563, 182] width 1020 height 154
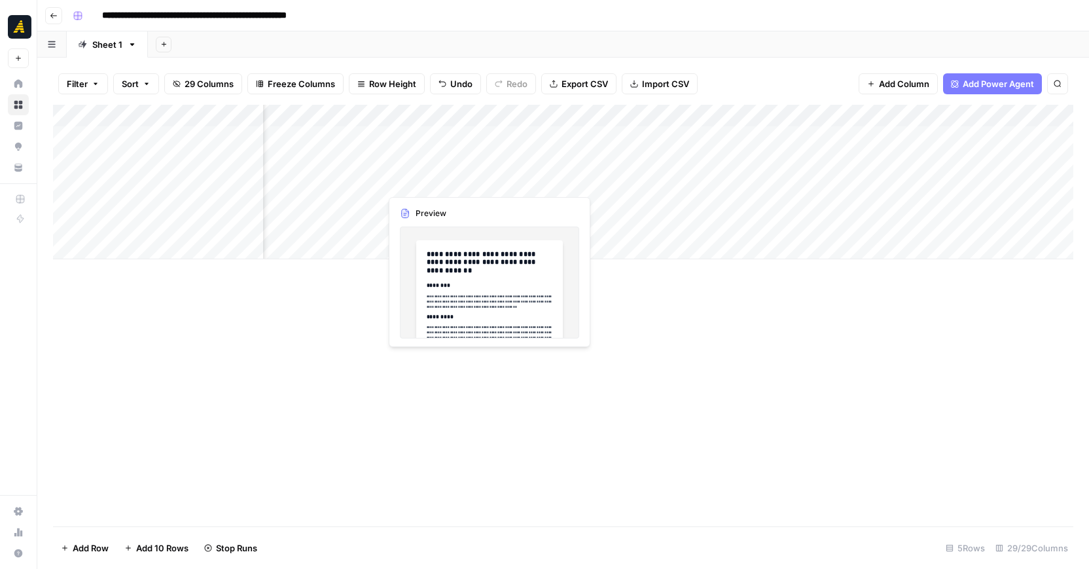
click at [425, 179] on div "Add Column" at bounding box center [563, 182] width 1020 height 154
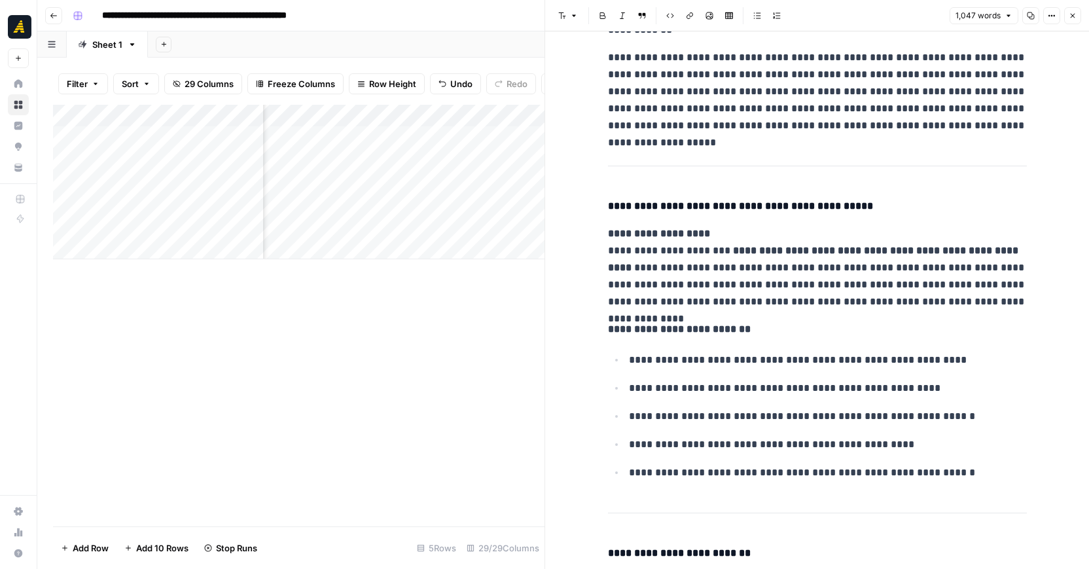
scroll to position [576, 0]
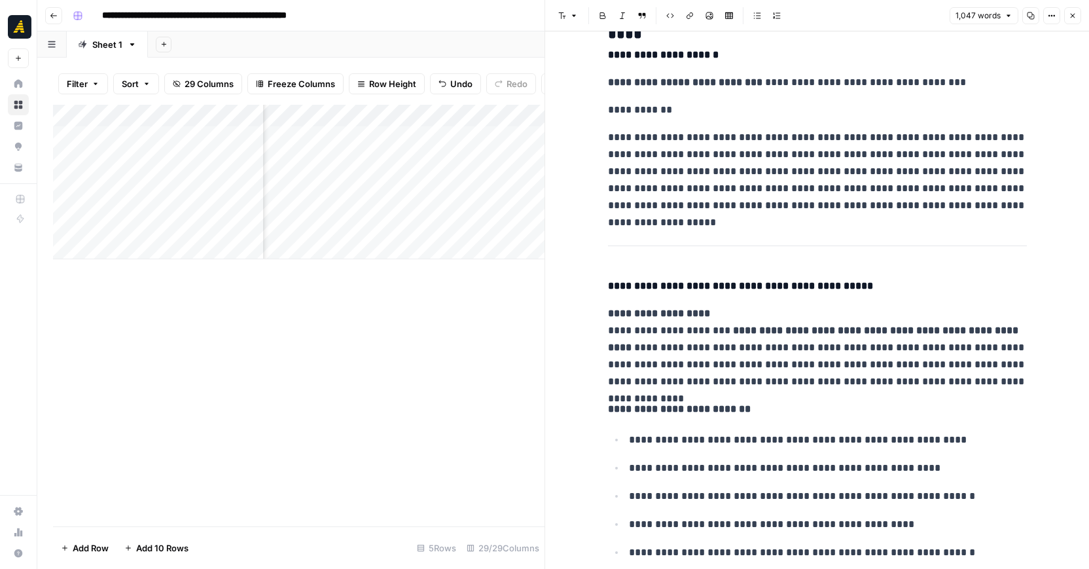
click at [236, 185] on div "Add Column" at bounding box center [298, 182] width 491 height 154
click at [236, 185] on textarea "**********" at bounding box center [202, 182] width 209 height 18
click at [1073, 16] on icon "button" at bounding box center [1073, 16] width 8 height 8
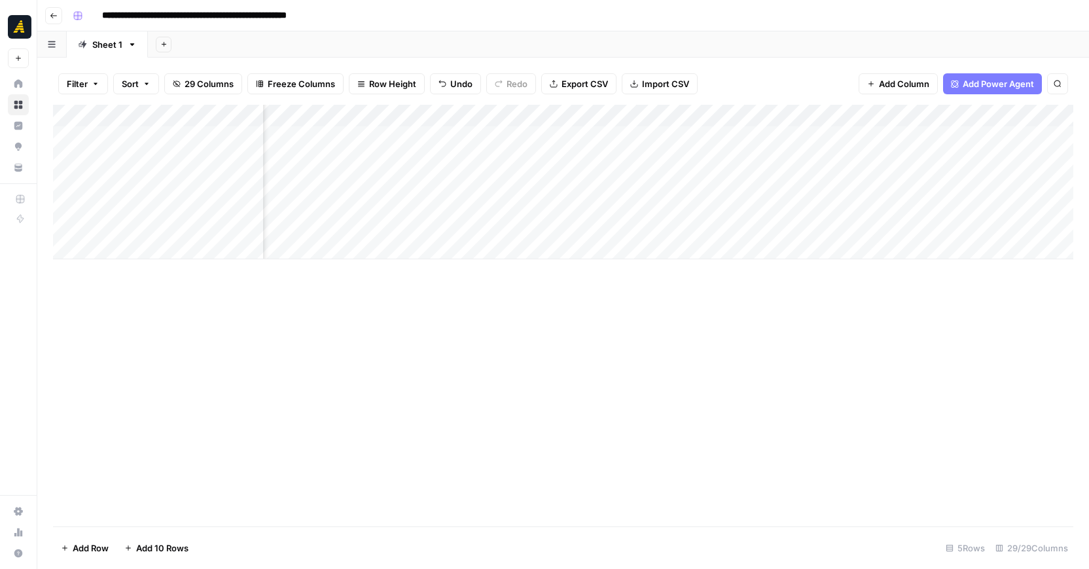
scroll to position [0, 1960]
click at [416, 183] on div "Add Column" at bounding box center [563, 182] width 1020 height 154
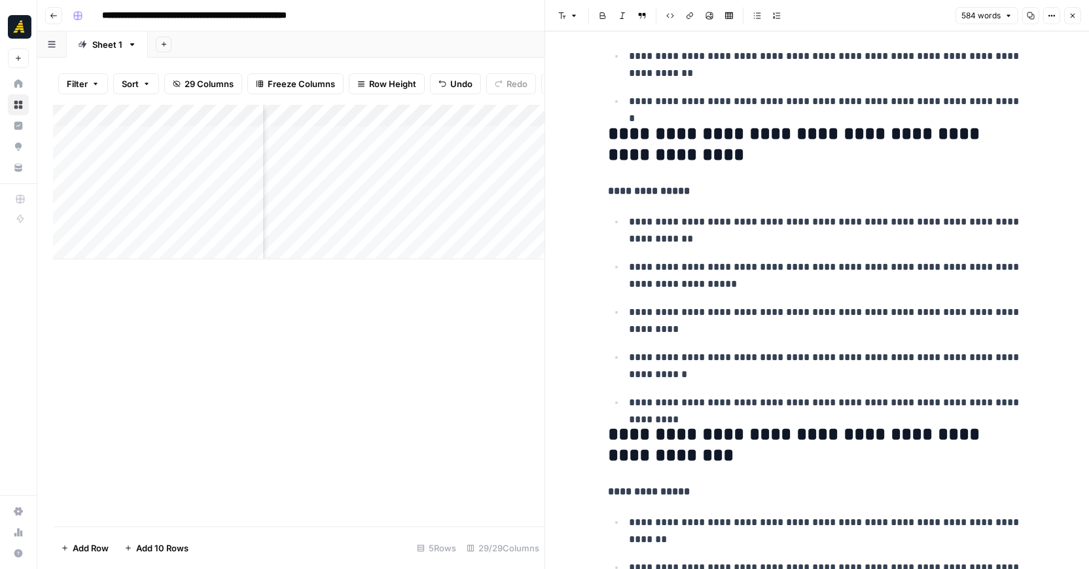
scroll to position [2168, 0]
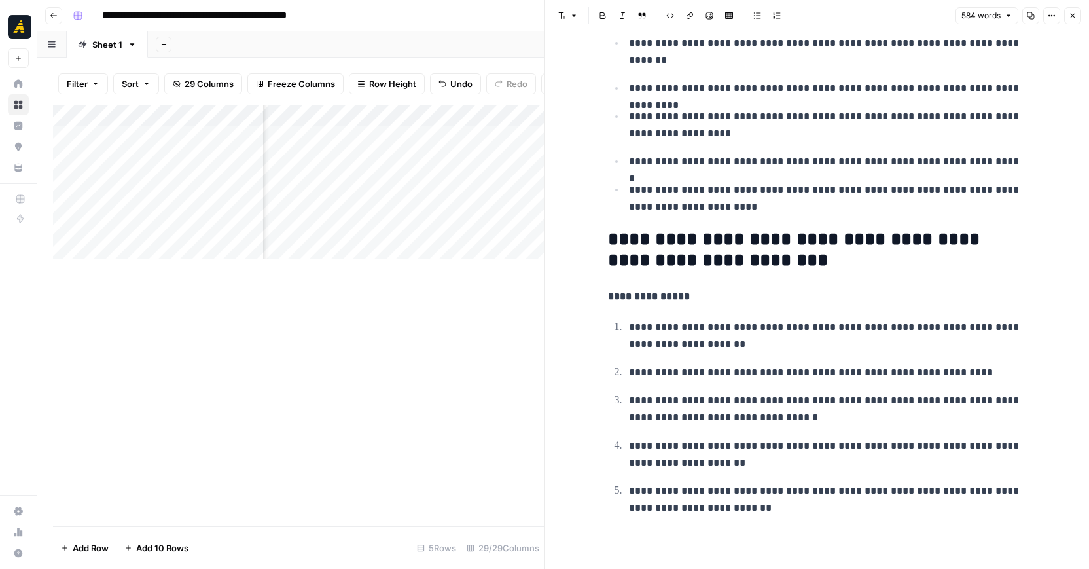
click at [1070, 14] on icon "button" at bounding box center [1073, 16] width 8 height 8
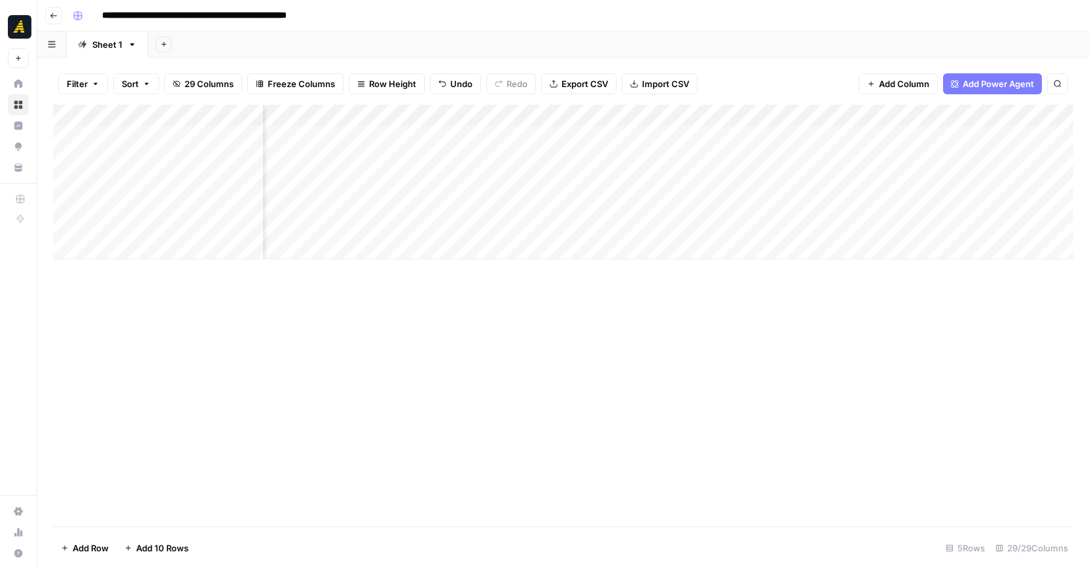
scroll to position [0, 2258]
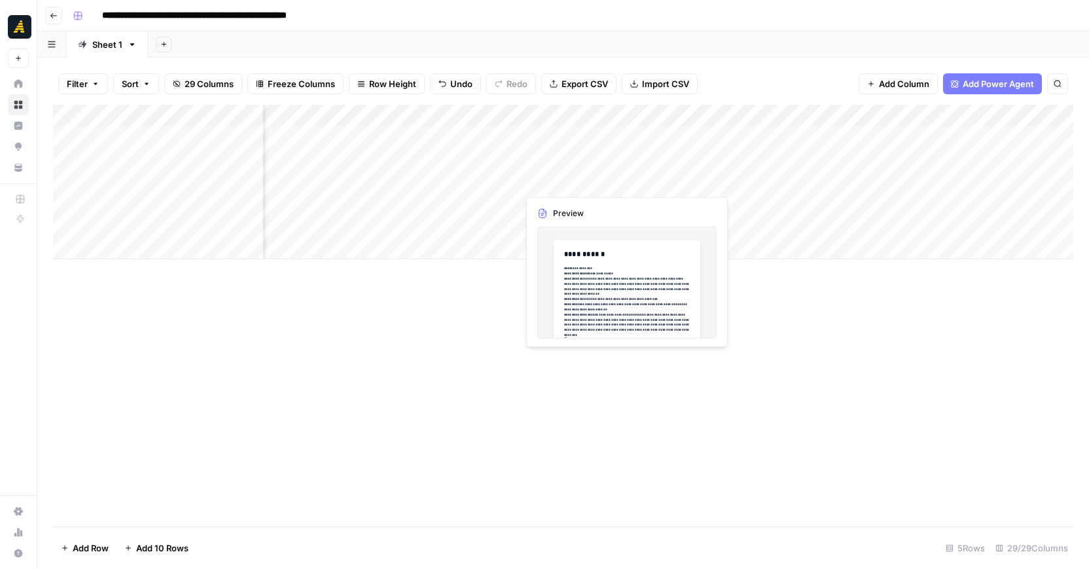
click at [586, 180] on div "Add Column" at bounding box center [563, 182] width 1020 height 154
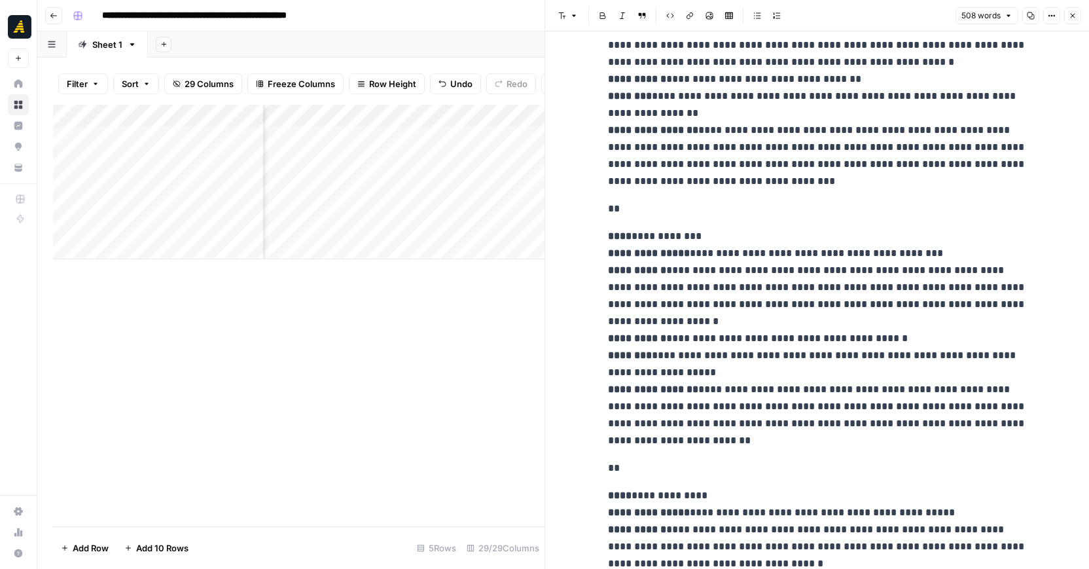
scroll to position [807, 0]
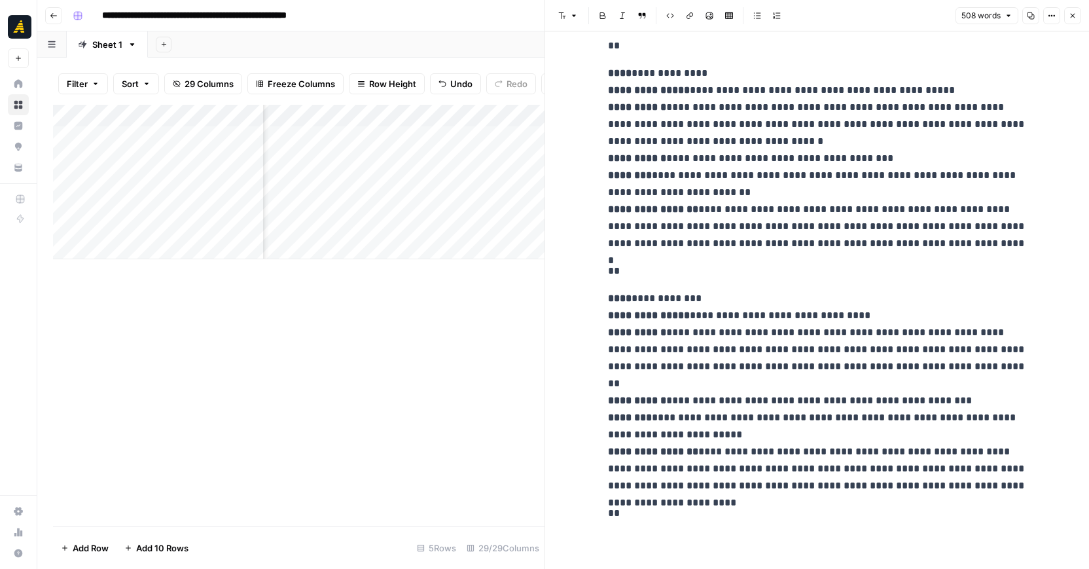
click at [515, 385] on div "Add Column" at bounding box center [298, 315] width 491 height 421
click at [1069, 16] on icon "button" at bounding box center [1073, 16] width 8 height 8
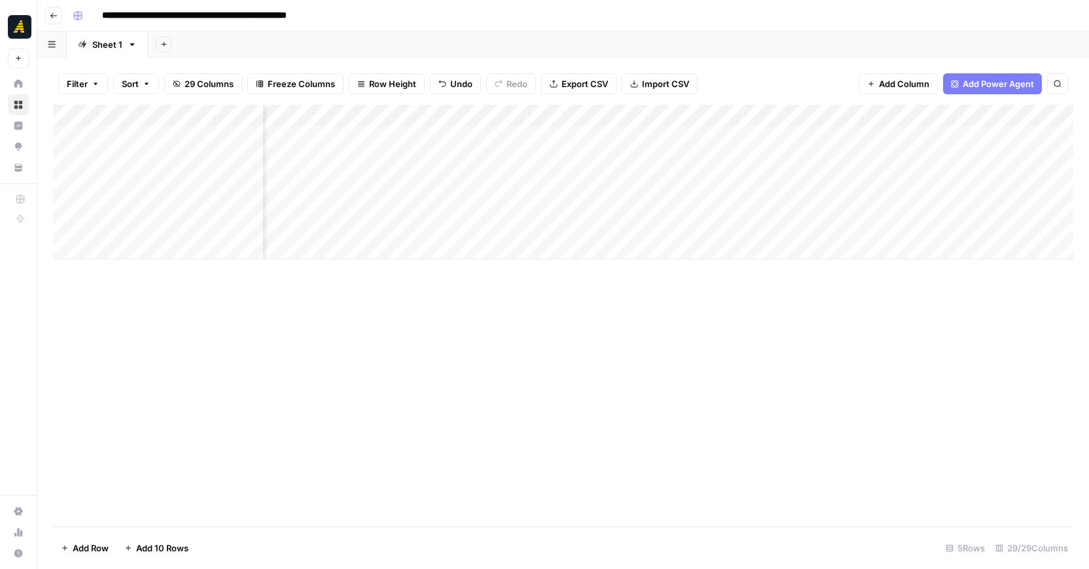
click at [722, 178] on div "Add Column" at bounding box center [563, 182] width 1020 height 154
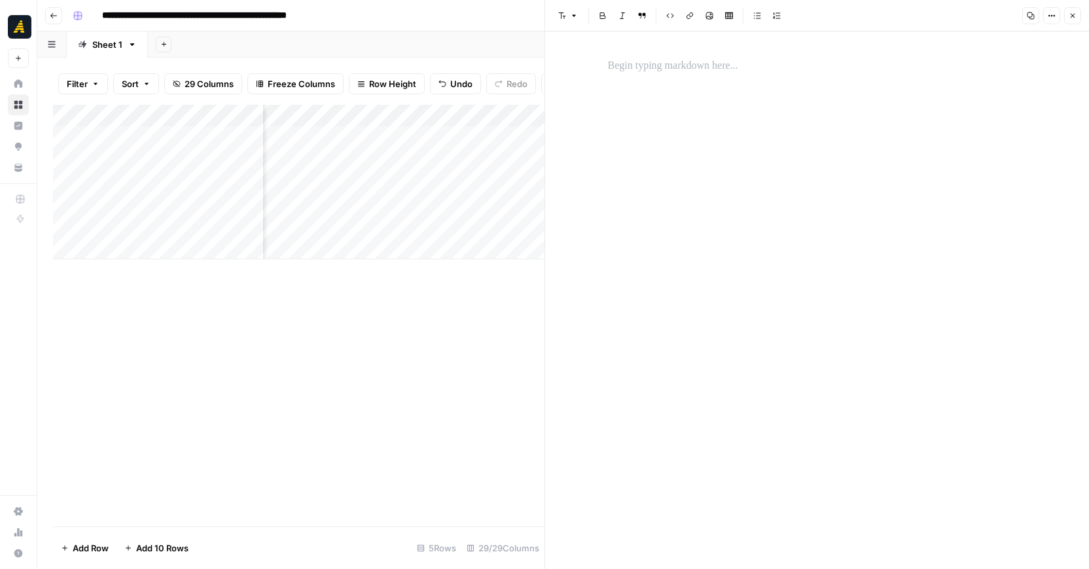
click at [662, 82] on div at bounding box center [817, 299] width 435 height 537
click at [655, 63] on p at bounding box center [817, 66] width 419 height 17
click at [421, 180] on div "Add Column" at bounding box center [298, 182] width 491 height 154
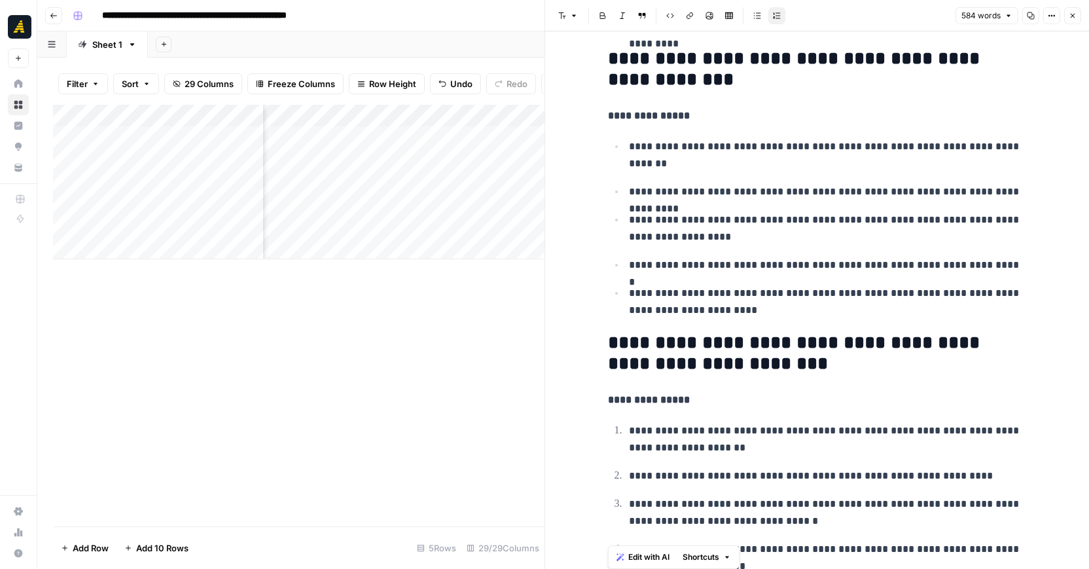
scroll to position [2168, 0]
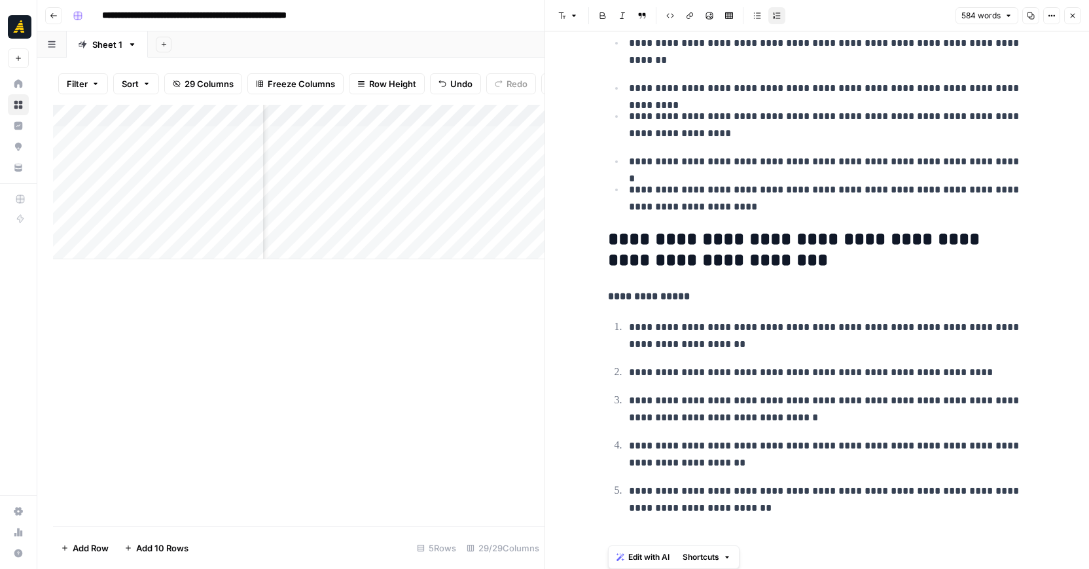
drag, startPoint x: 606, startPoint y: 63, endPoint x: 811, endPoint y: 534, distance: 513.8
copy div "**********"
click at [408, 359] on div "Add Column" at bounding box center [298, 315] width 491 height 421
click at [1071, 16] on icon "button" at bounding box center [1073, 16] width 5 height 5
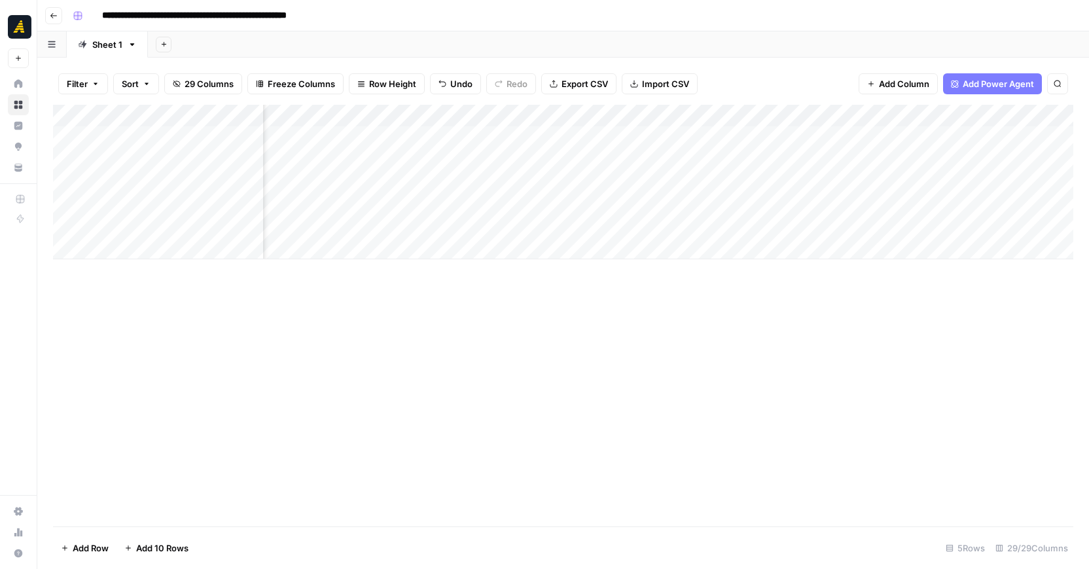
scroll to position [0, 3185]
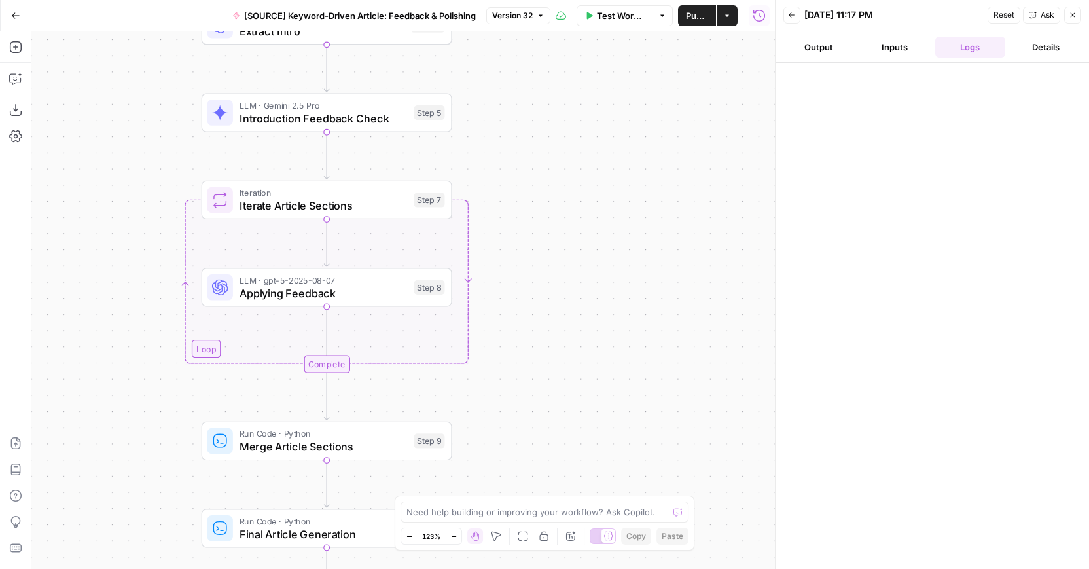
click at [681, 512] on div at bounding box center [677, 511] width 9 height 13
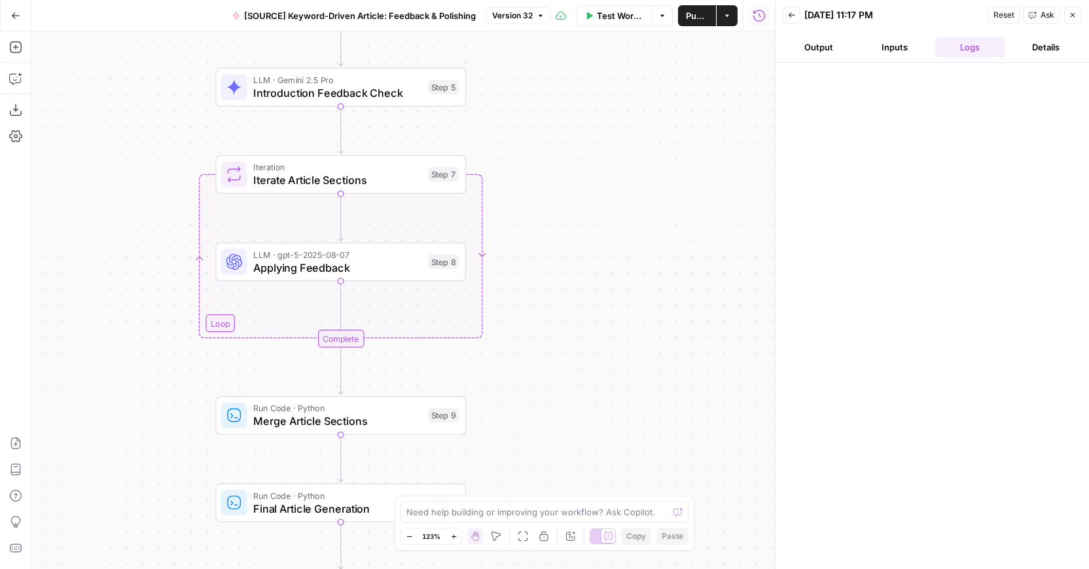
click at [342, 339] on div "Complete" at bounding box center [340, 339] width 46 height 18
click at [229, 326] on div "Workflow Set Inputs Inputs LLM · GPT-4.1 Extract Article Structure Step 1 Run C…" at bounding box center [402, 299] width 743 height 537
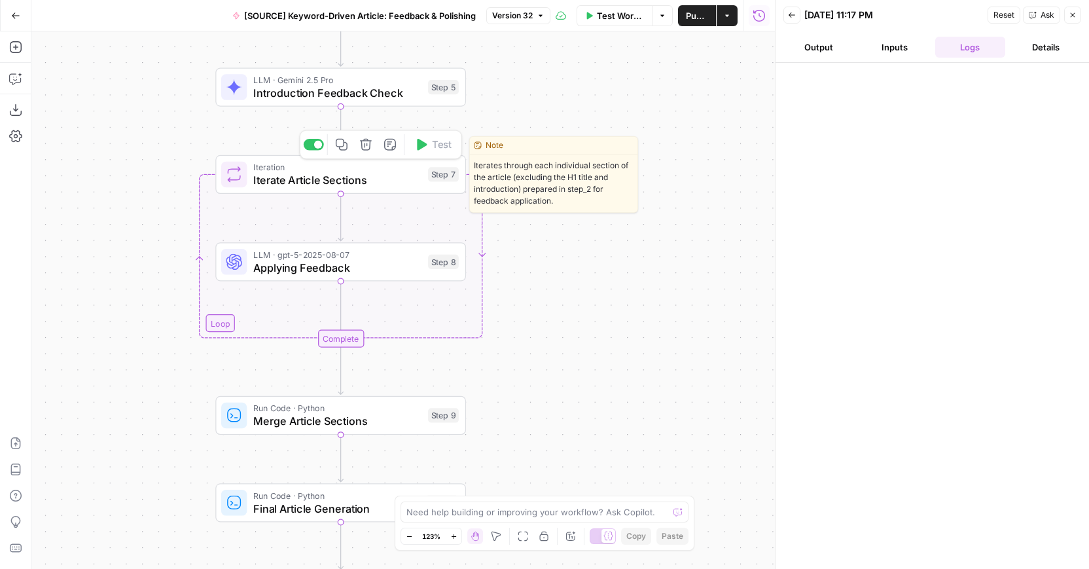
click at [314, 147] on div at bounding box center [318, 145] width 8 height 8
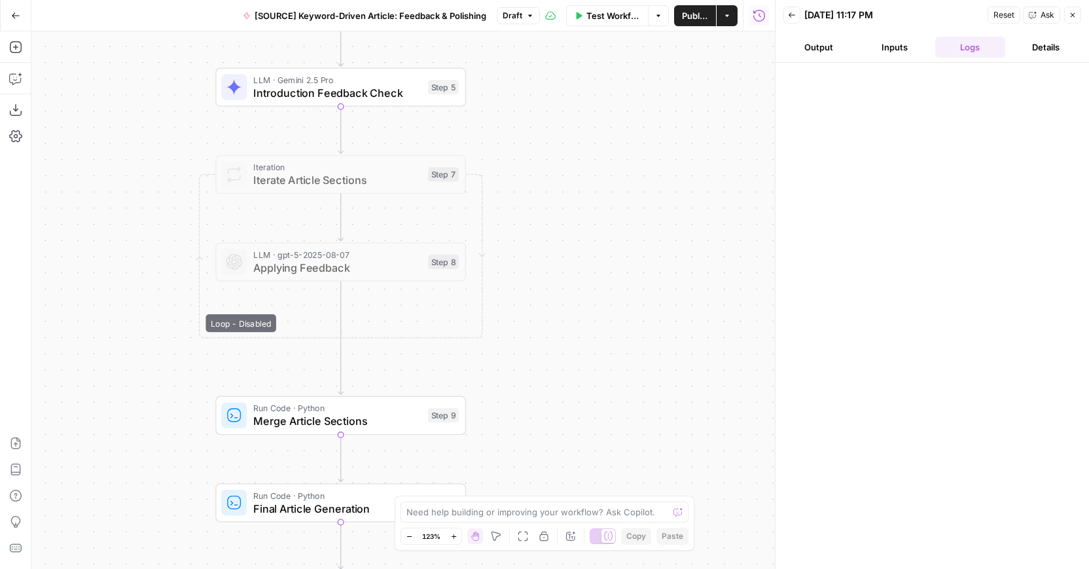
click at [245, 334] on div "Workflow Set Inputs Inputs LLM · GPT-4.1 Extract Article Structure Step 1 Run C…" at bounding box center [402, 299] width 743 height 537
click at [240, 330] on div at bounding box center [340, 330] width 251 height 1
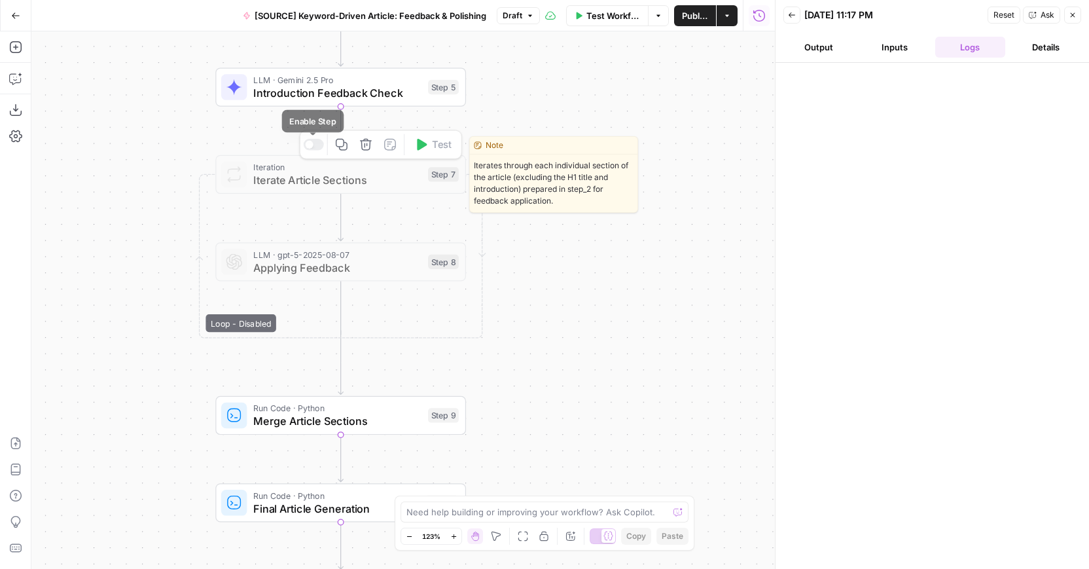
click at [316, 147] on div at bounding box center [314, 144] width 20 height 11
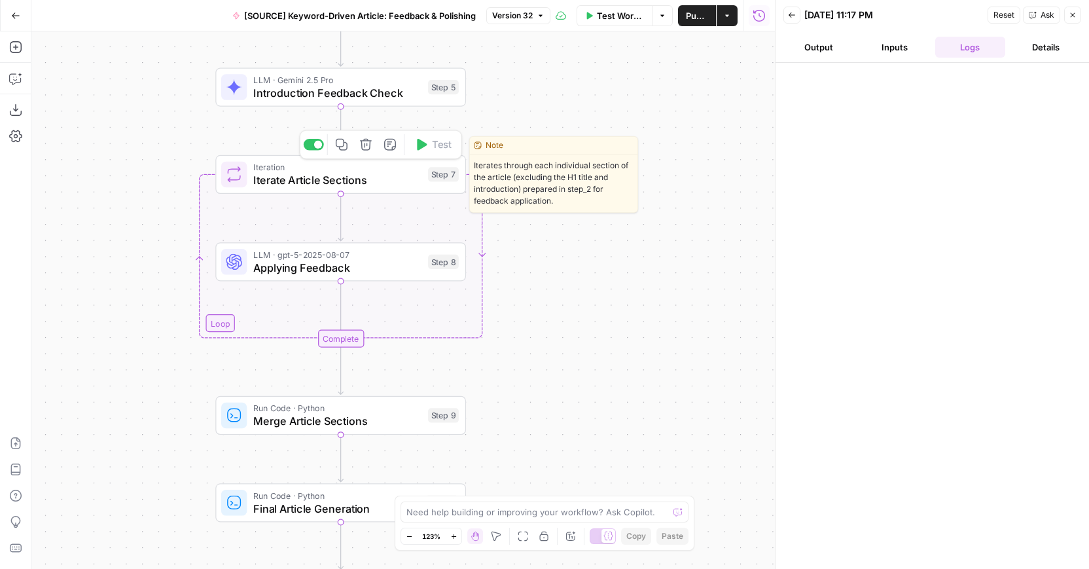
click at [316, 147] on div at bounding box center [318, 145] width 8 height 8
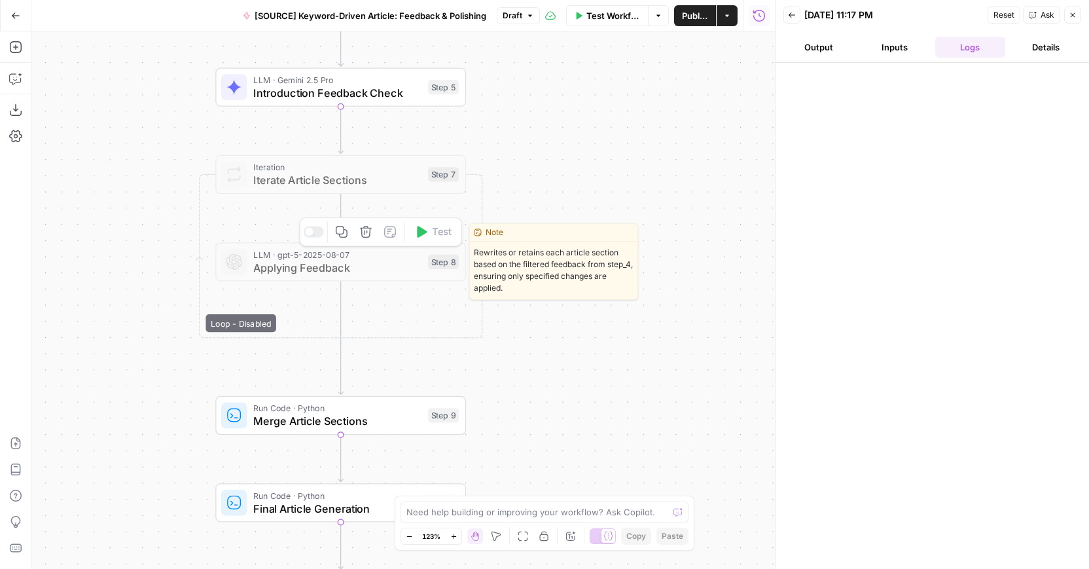
click at [349, 262] on span "Applying Feedback" at bounding box center [337, 267] width 168 height 16
click at [315, 236] on div at bounding box center [314, 231] width 20 height 11
click at [313, 226] on div at bounding box center [314, 231] width 20 height 11
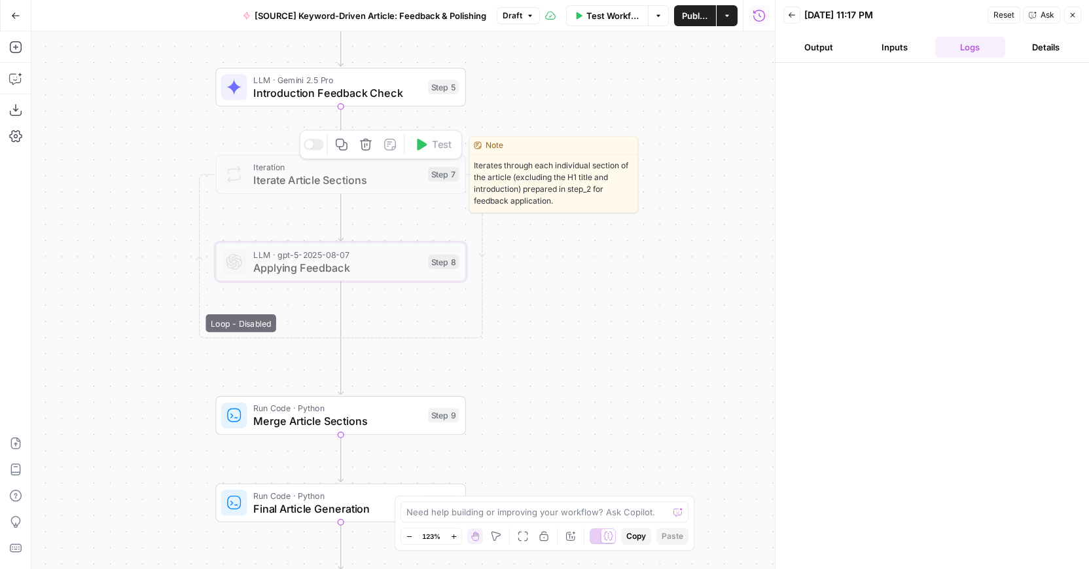
click at [316, 149] on div at bounding box center [314, 144] width 20 height 11
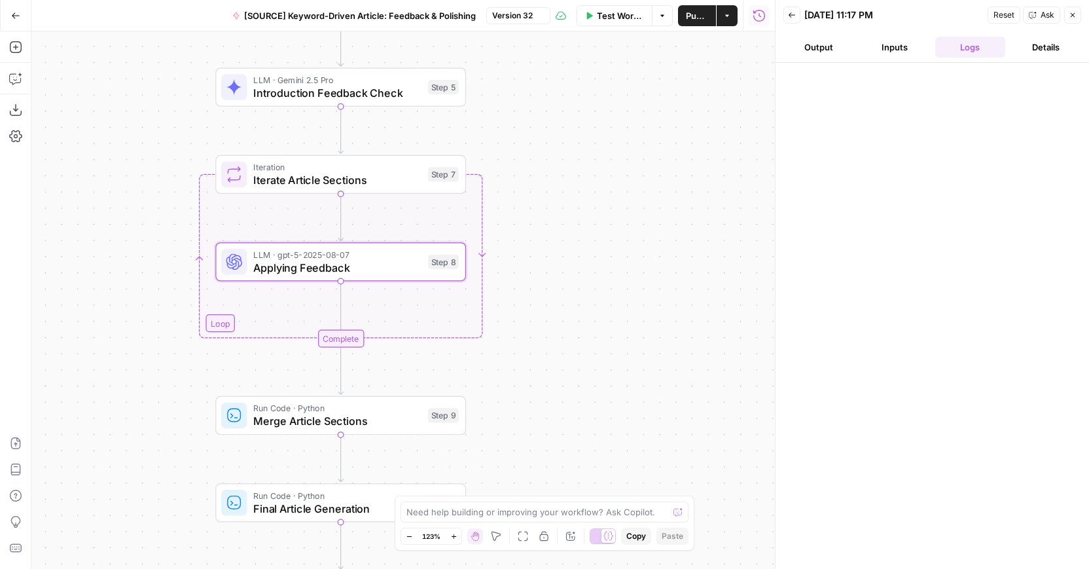
click at [202, 263] on div "Workflow Set Inputs Inputs LLM · GPT-4.1 Extract Article Structure Step 1 Run C…" at bounding box center [402, 299] width 743 height 537
click at [198, 257] on div "Workflow Set Inputs Inputs LLM · GPT-4.1 Extract Article Structure Step 1 Run C…" at bounding box center [402, 299] width 743 height 537
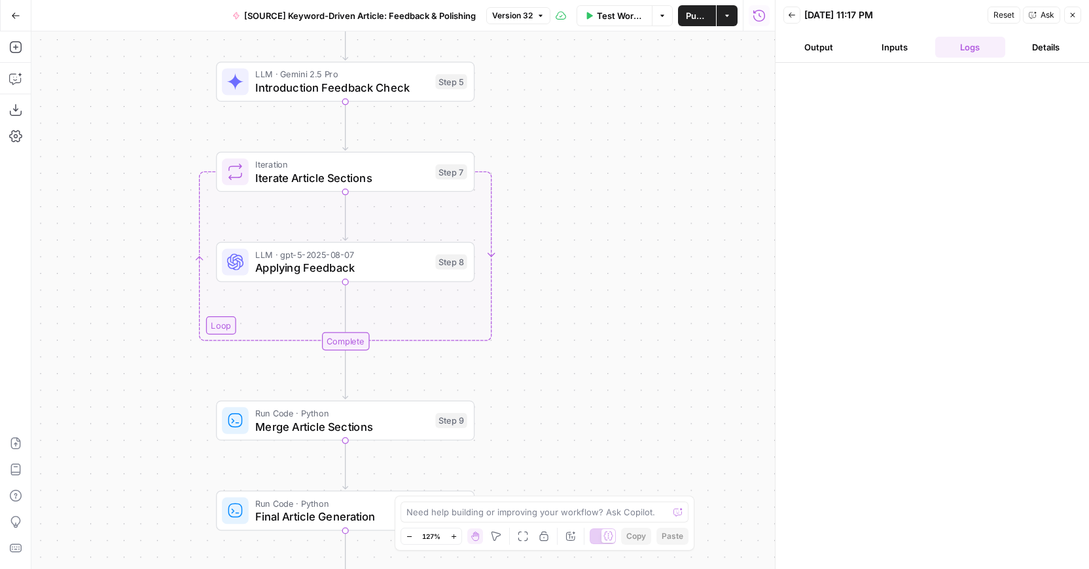
click at [359, 342] on div "Complete" at bounding box center [345, 341] width 48 height 18
click at [607, 533] on icon at bounding box center [608, 536] width 10 height 10
click at [607, 533] on div at bounding box center [603, 536] width 26 height 16
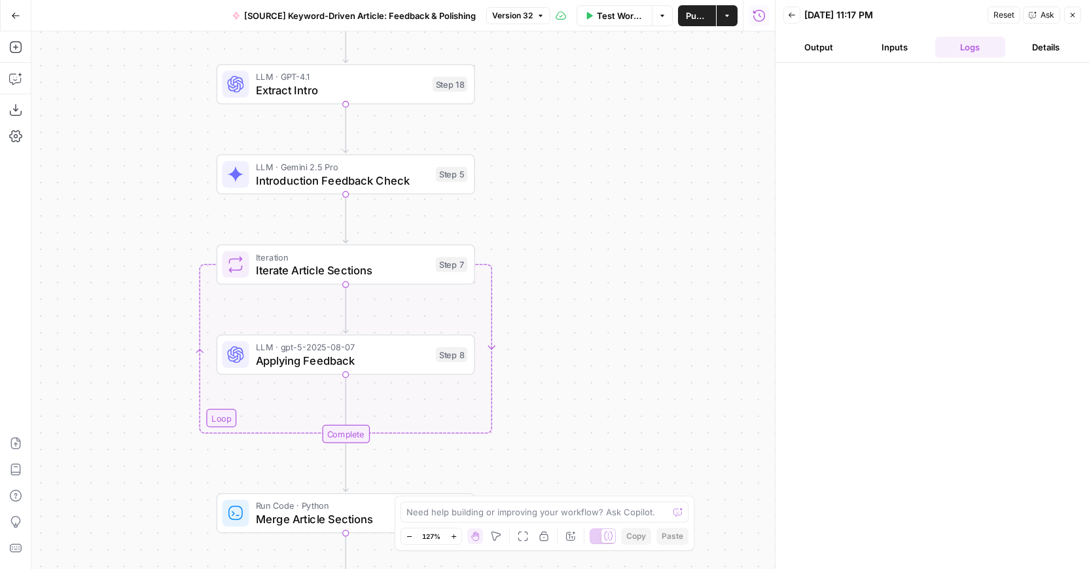
click at [605, 26] on div "Test Workflow Options Publish Actions Run History" at bounding box center [662, 15] width 224 height 31
click at [607, 14] on span "Test Workflow" at bounding box center [620, 15] width 47 height 13
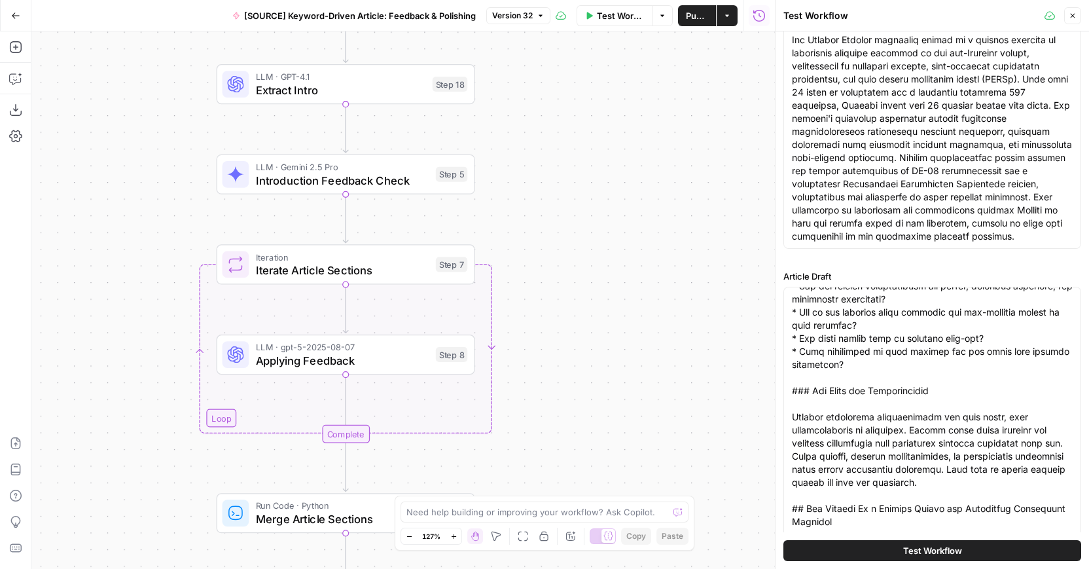
scroll to position [3260, 0]
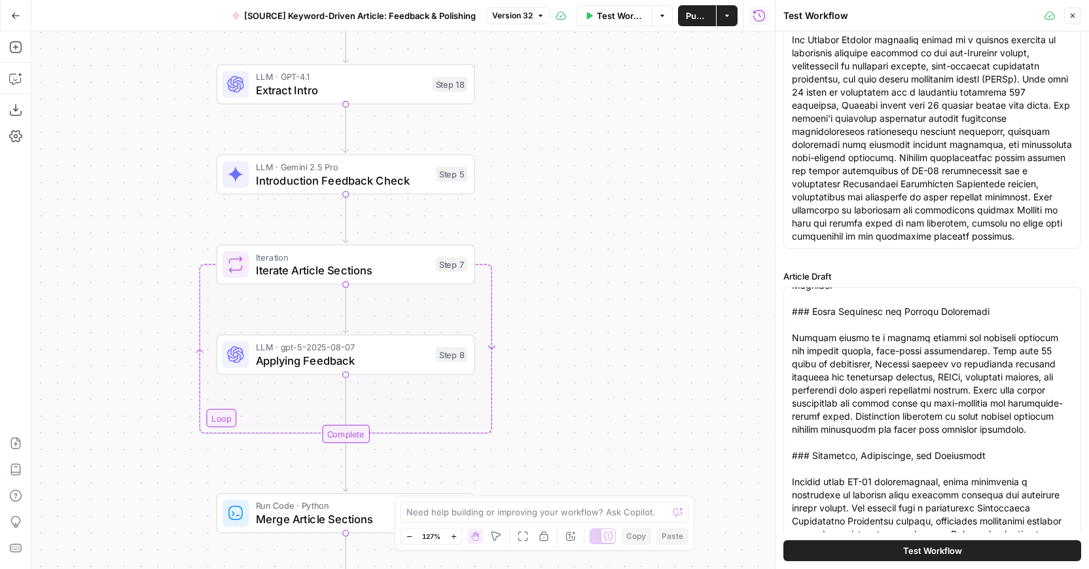
click at [901, 552] on button "Test Workflow" at bounding box center [932, 550] width 298 height 21
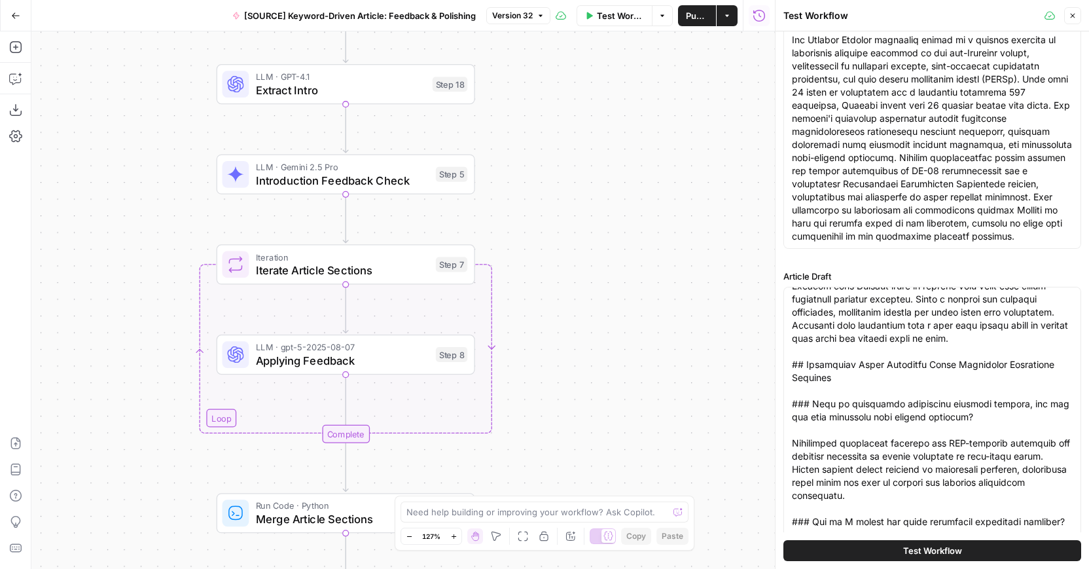
scroll to position [4080, 0]
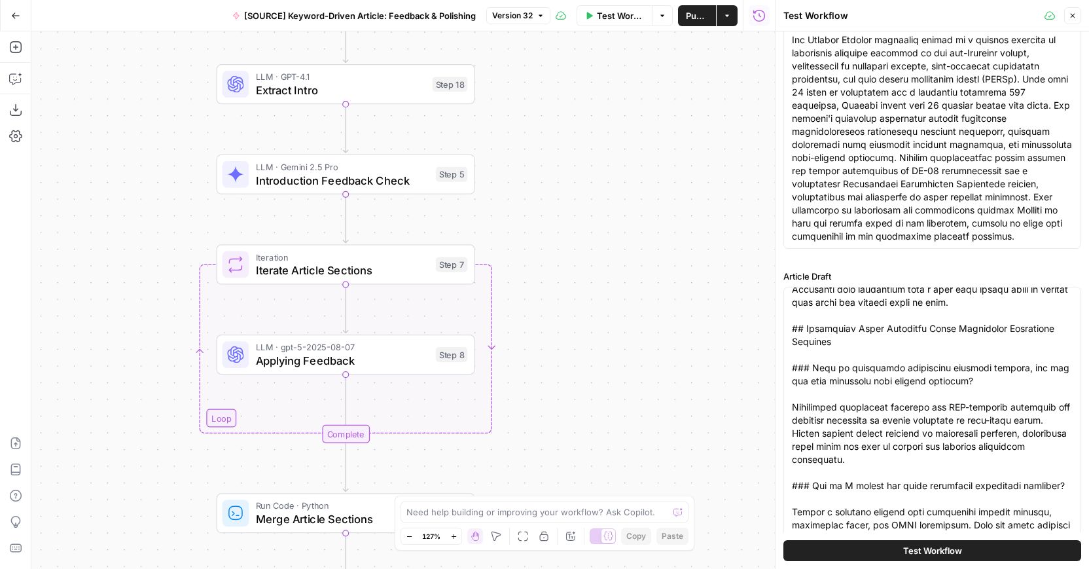
click at [916, 554] on span "Test Workflow" at bounding box center [932, 550] width 59 height 13
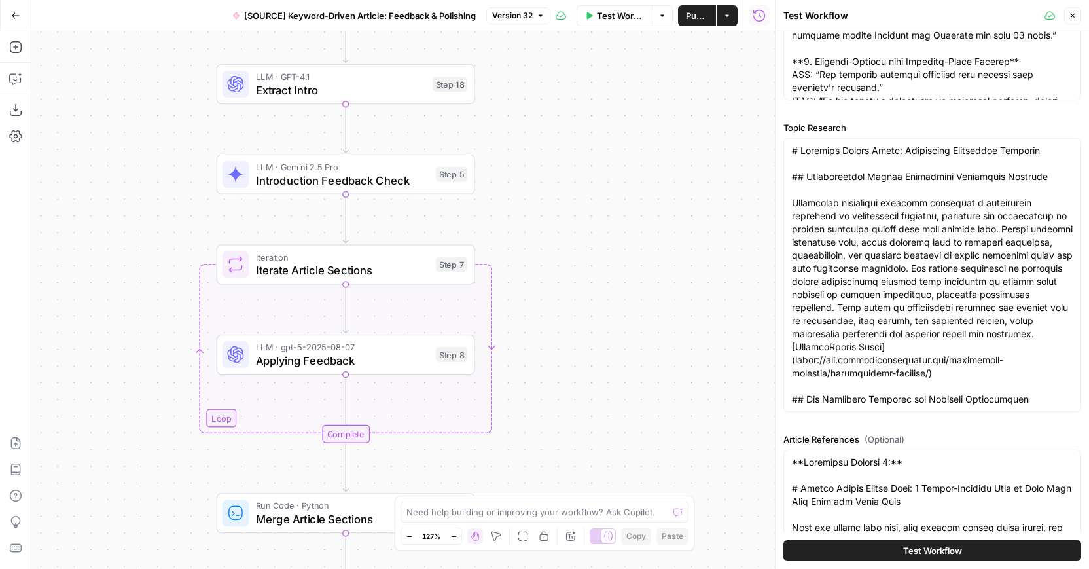
scroll to position [1461, 0]
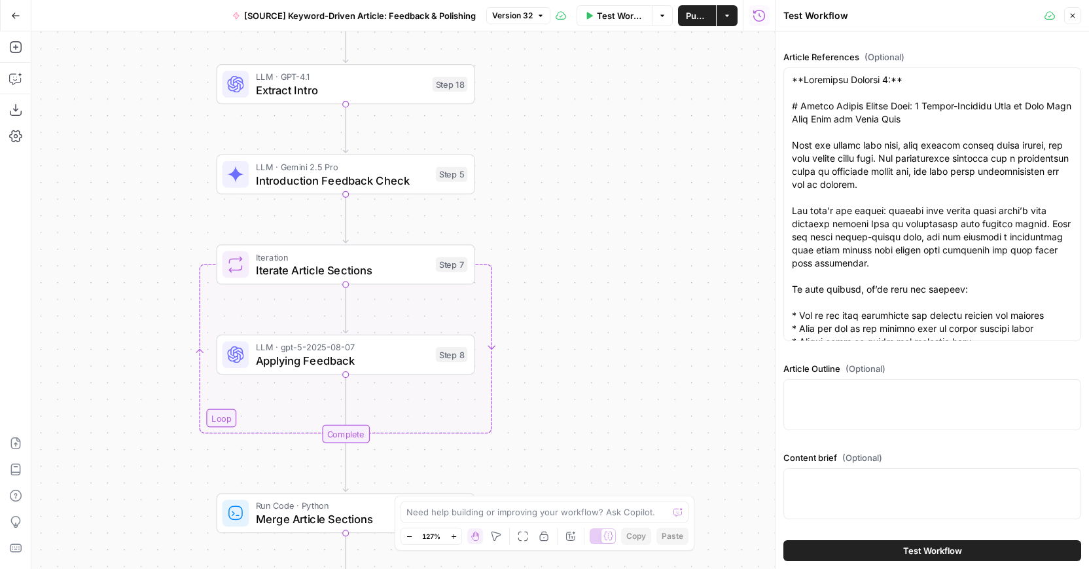
click at [892, 554] on button "Test Workflow" at bounding box center [932, 550] width 298 height 21
click at [1046, 12] on icon at bounding box center [1049, 15] width 10 height 9
click at [1080, 14] on button "Close" at bounding box center [1072, 15] width 17 height 17
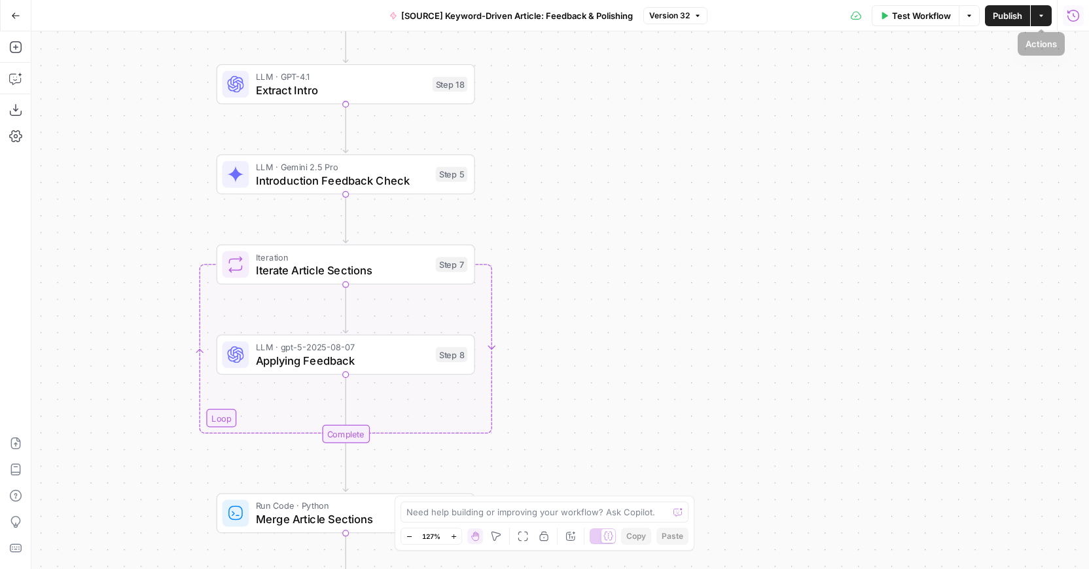
click at [1077, 18] on icon "button" at bounding box center [1073, 15] width 13 height 13
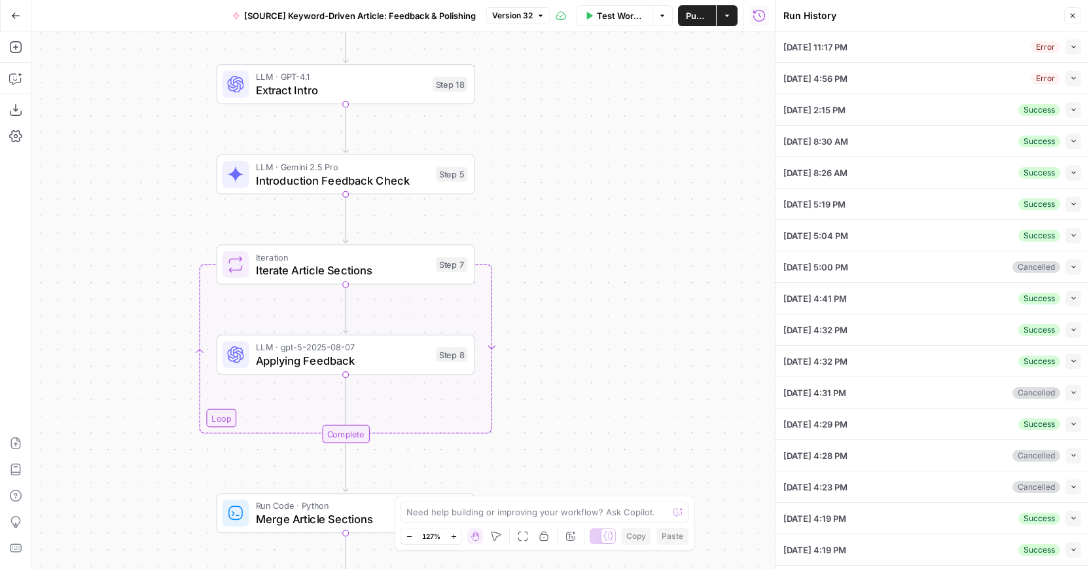
click at [1077, 18] on button "Close" at bounding box center [1072, 15] width 17 height 17
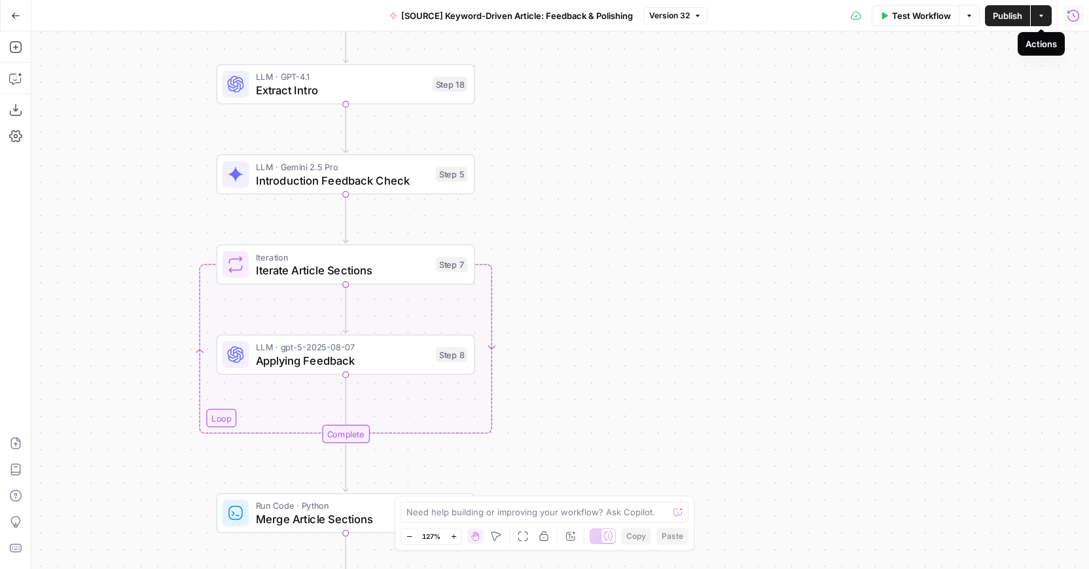
click at [1083, 13] on button "Run History" at bounding box center [1073, 15] width 21 height 21
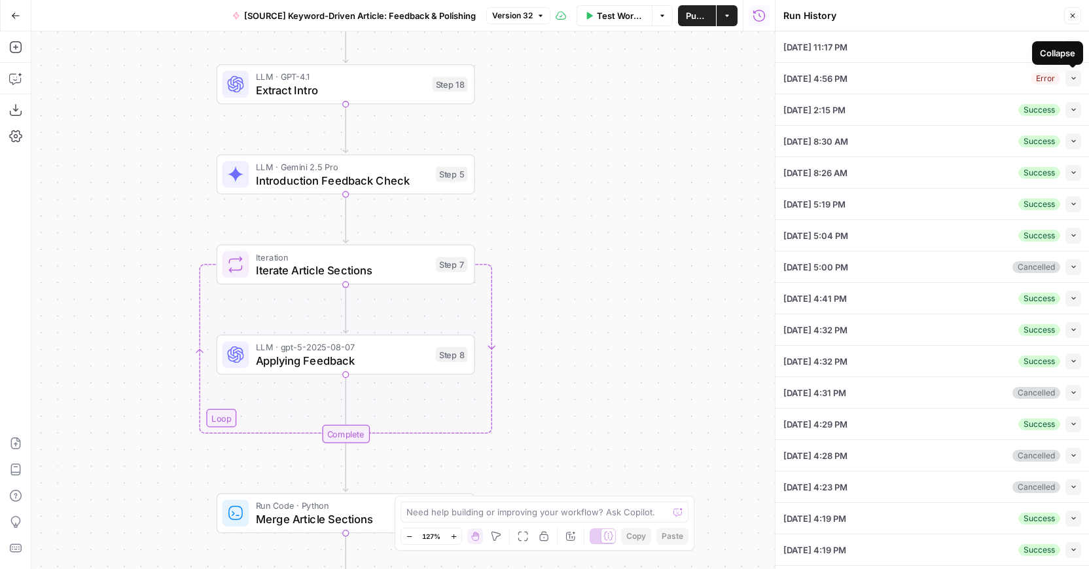
click at [1072, 77] on icon "button" at bounding box center [1073, 78] width 7 height 7
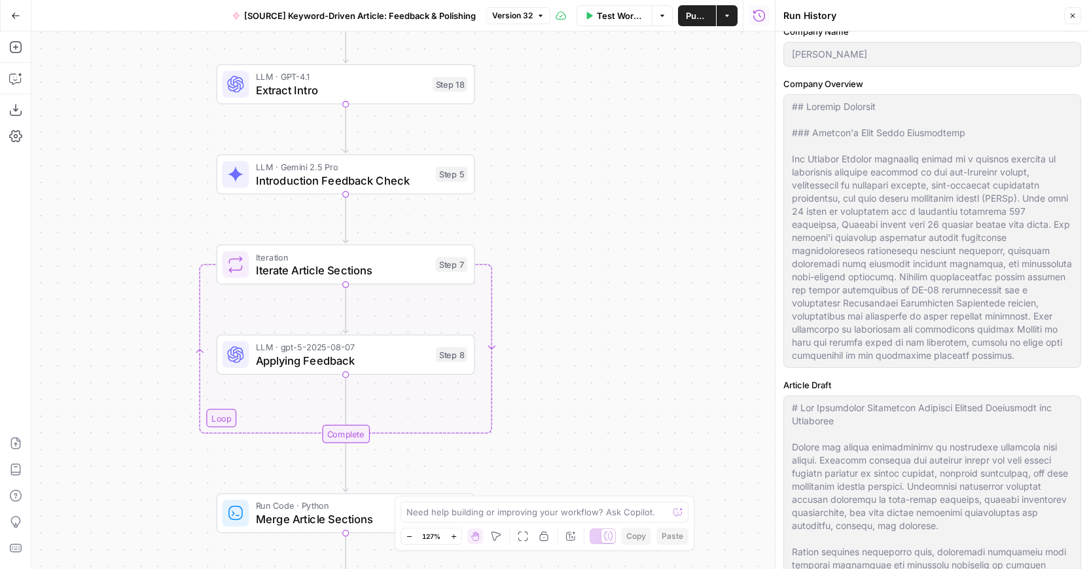
scroll to position [132, 0]
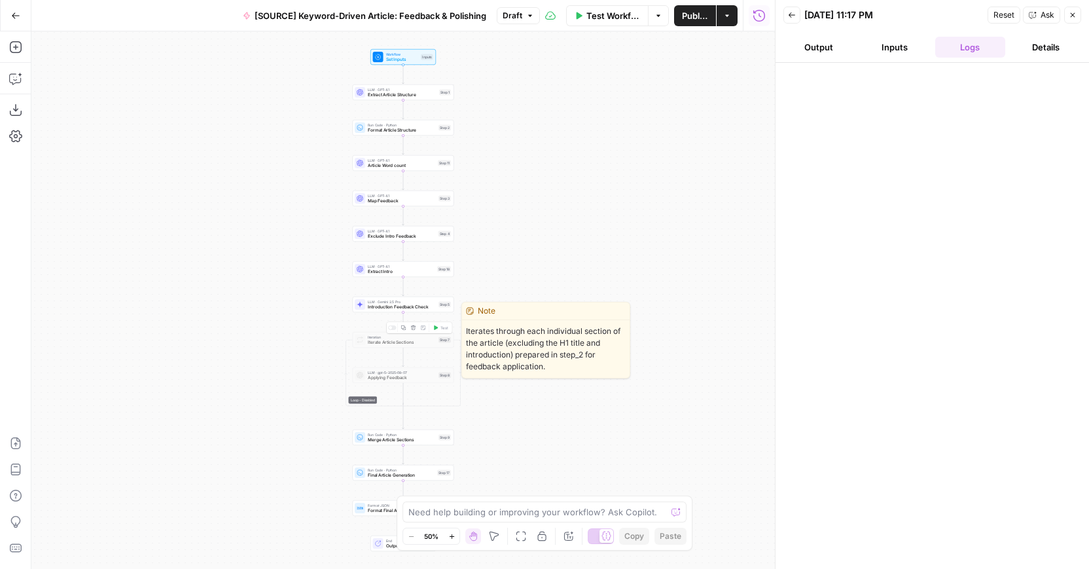
click at [394, 329] on div at bounding box center [392, 327] width 9 height 5
